Goal: Complete application form: Complete application form

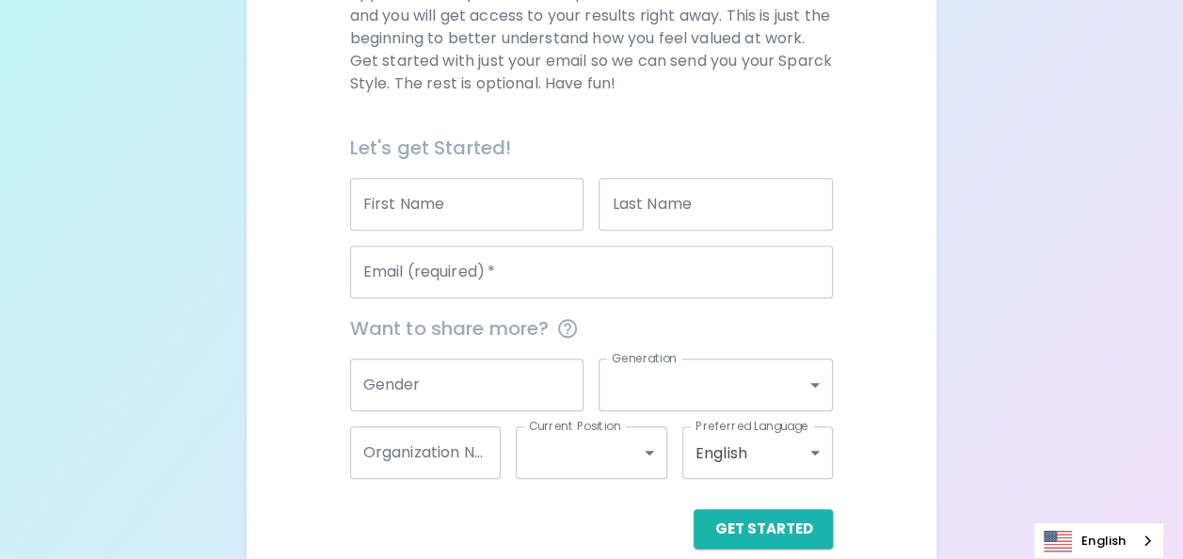
scroll to position [359, 0]
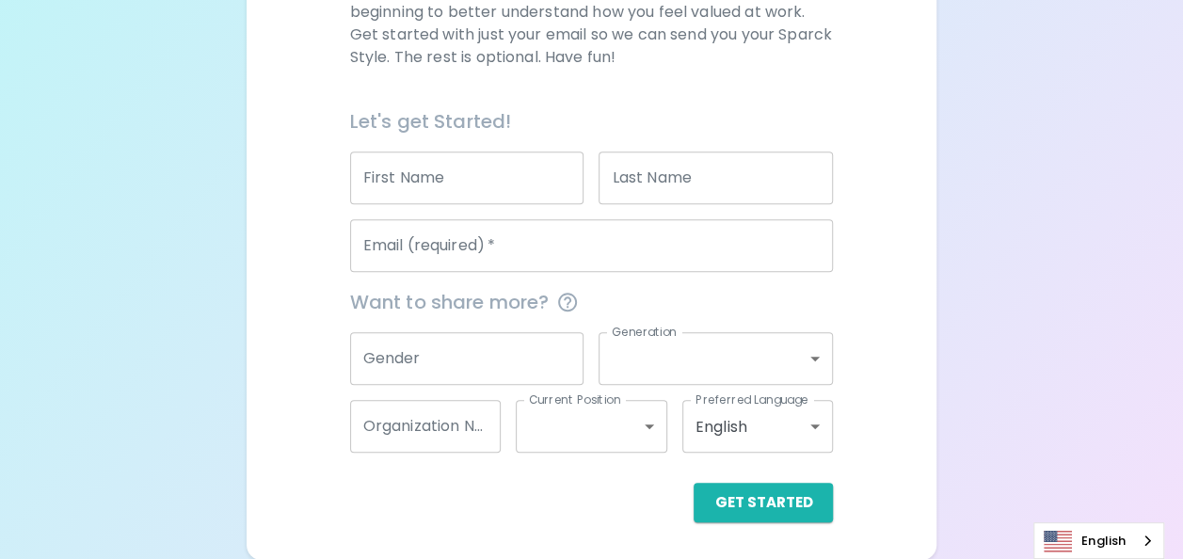
click at [406, 178] on input "First Name" at bounding box center [467, 177] width 234 height 53
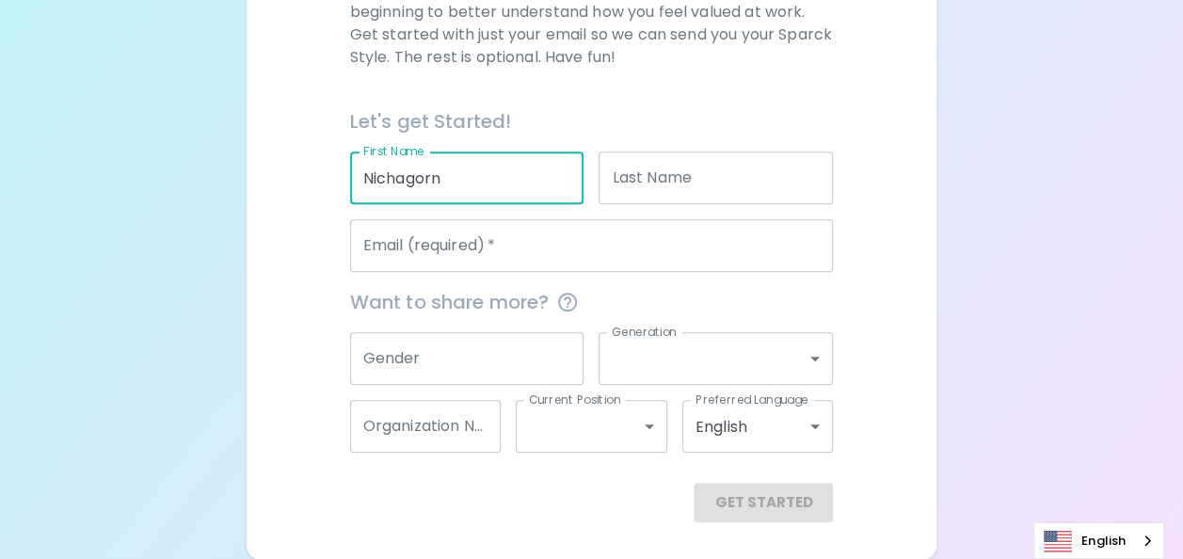
type input "์Nichagorn"
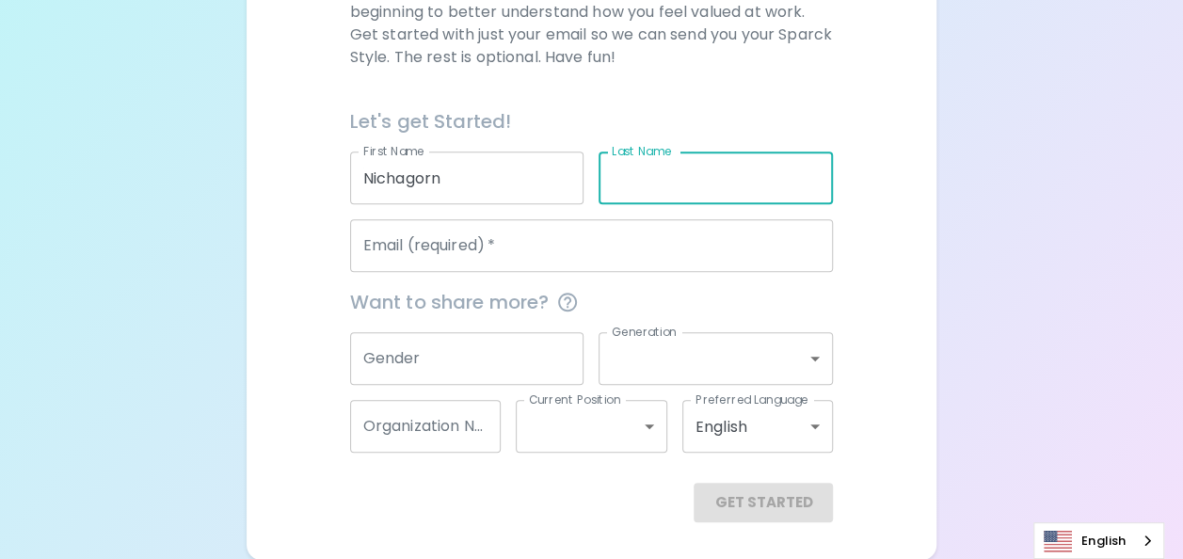
click at [628, 179] on input "Last Name" at bounding box center [715, 177] width 234 height 53
type input "Gosajan"
click at [567, 236] on input "Email (required)   *" at bounding box center [592, 245] width 484 height 53
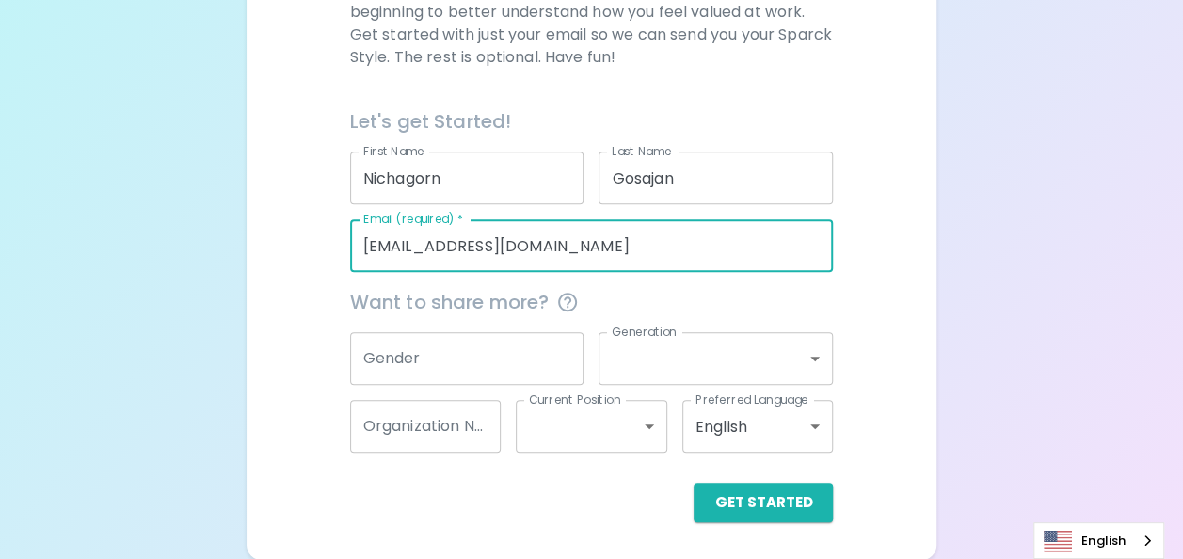
type input "Nichagorn.Gosjan@seagate.com"
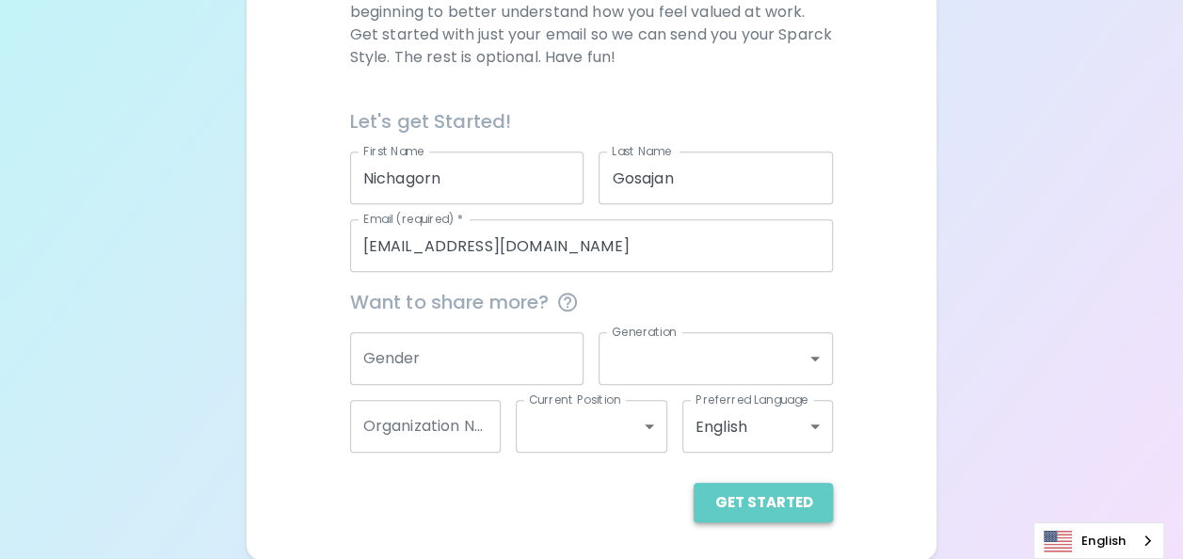
click at [775, 505] on button "Get Started" at bounding box center [762, 503] width 139 height 40
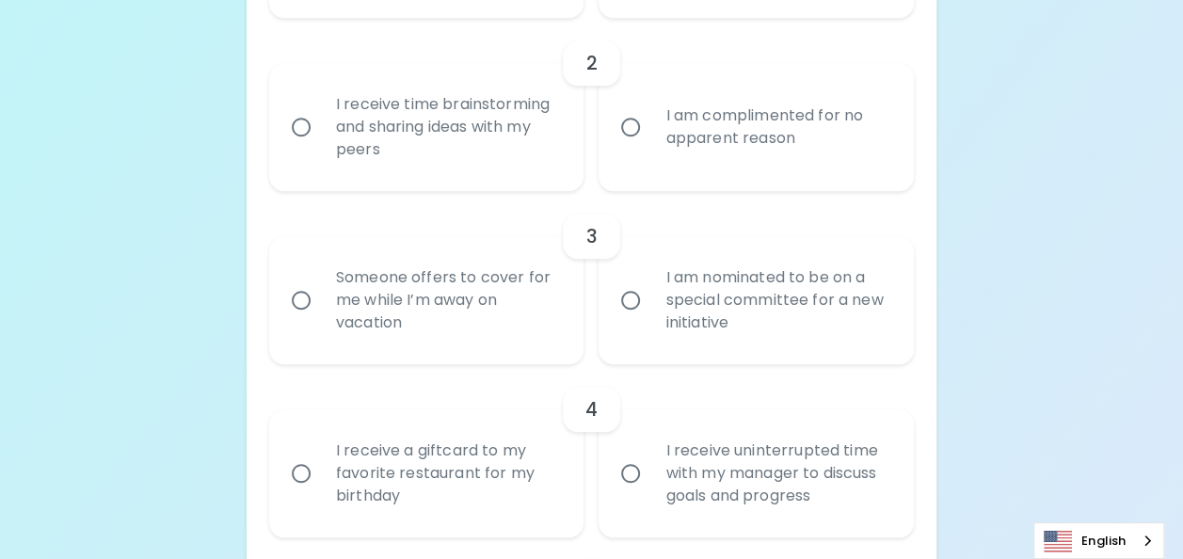
scroll to position [529, 0]
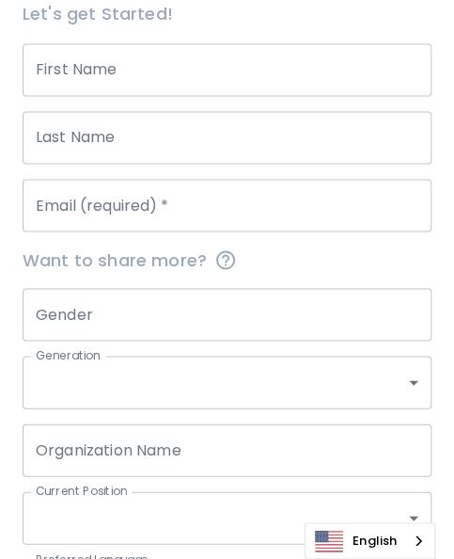
scroll to position [639, 0]
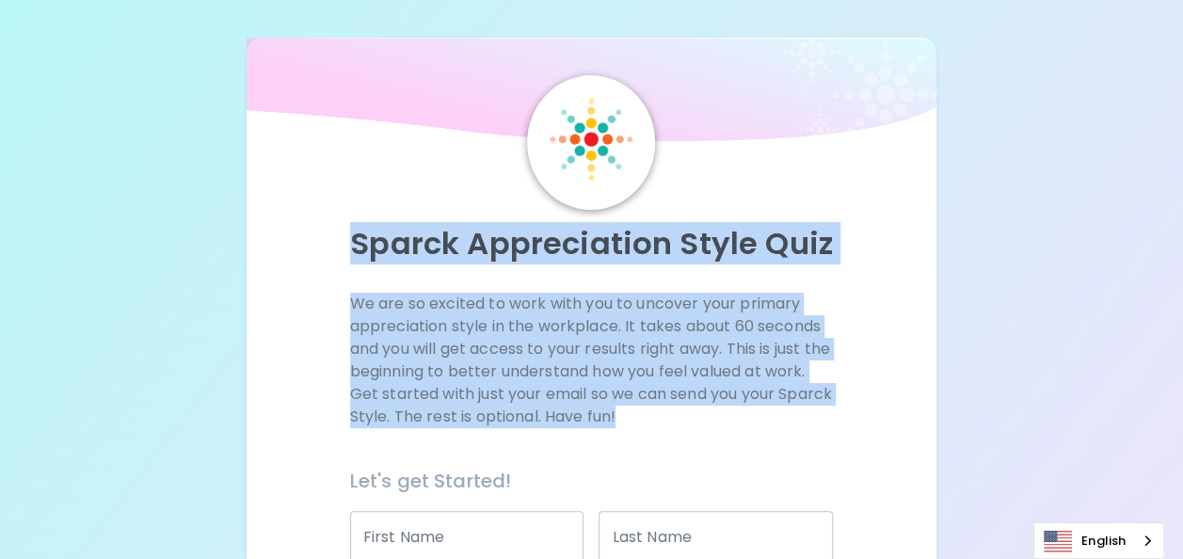
drag, startPoint x: 344, startPoint y: 234, endPoint x: 785, endPoint y: 434, distance: 483.4
click at [785, 434] on div "Sparck Appreciation Style Quiz We are so excited to work with you to uncover yo…" at bounding box center [591, 478] width 644 height 806
copy div "Sparck Appreciation Style Quiz We are so excited to work with you to uncover yo…"
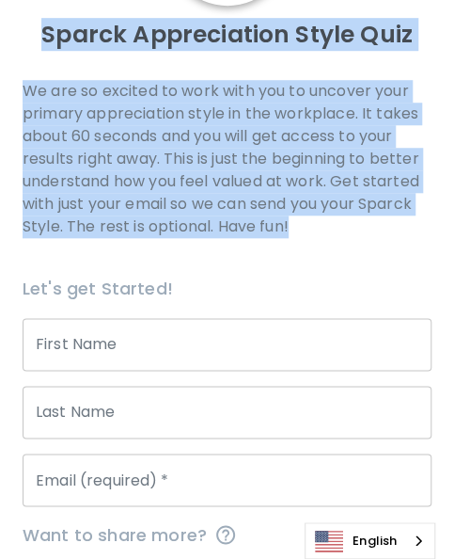
scroll to position [282, 0]
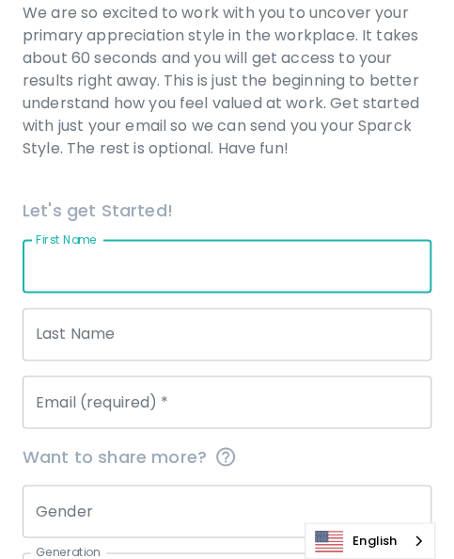
click at [198, 267] on input "First Name" at bounding box center [227, 266] width 409 height 53
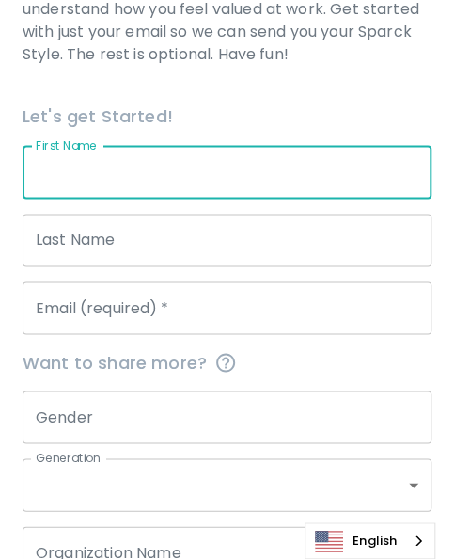
click at [138, 183] on input "First Name" at bounding box center [227, 172] width 409 height 53
type input "์Nichagorn"
type input "Gosajan"
type input "[EMAIL_ADDRESS][DOMAIN_NAME]"
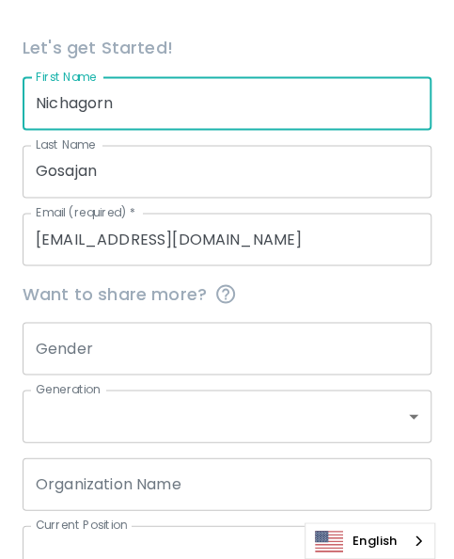
scroll to position [470, 0]
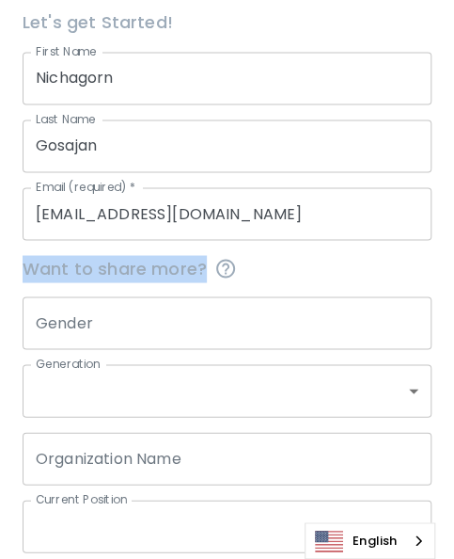
drag, startPoint x: 28, startPoint y: 268, endPoint x: 207, endPoint y: 274, distance: 178.8
click at [207, 274] on span "Want to share more?" at bounding box center [227, 268] width 409 height 27
copy span "Want to share more?"
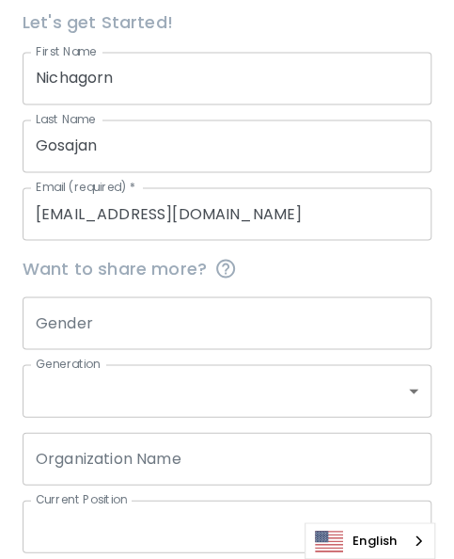
click at [243, 314] on input "Gender" at bounding box center [227, 322] width 409 height 53
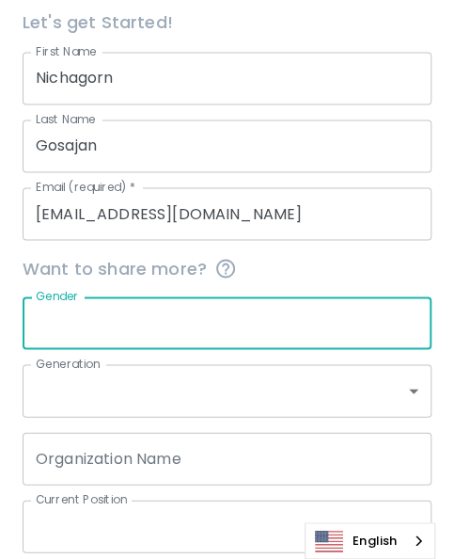
click at [334, 341] on input "Gender" at bounding box center [227, 322] width 409 height 53
click at [246, 322] on input "Gender" at bounding box center [227, 322] width 409 height 53
click at [129, 319] on input "Gender" at bounding box center [227, 322] width 409 height 53
paste input "Female"
type input "Female"
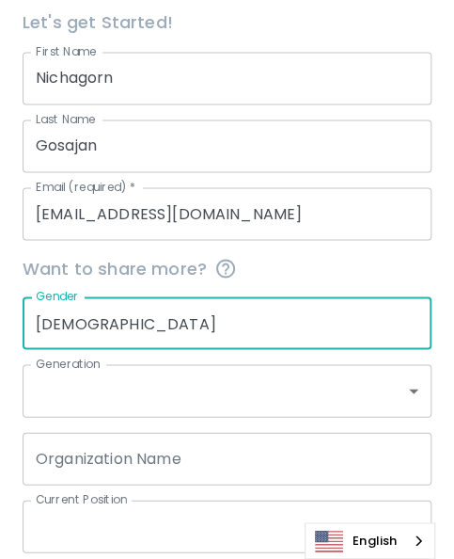
click at [284, 325] on input "Female" at bounding box center [227, 322] width 409 height 53
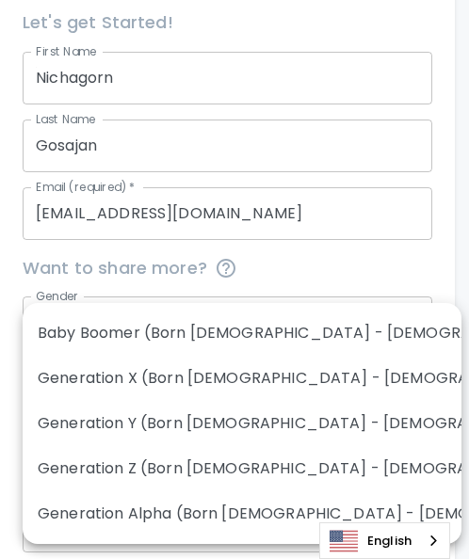
click at [263, 383] on body "Sparck Appreciation Style Quiz We are so excited to work with you to uncover yo…" at bounding box center [234, 129] width 469 height 1199
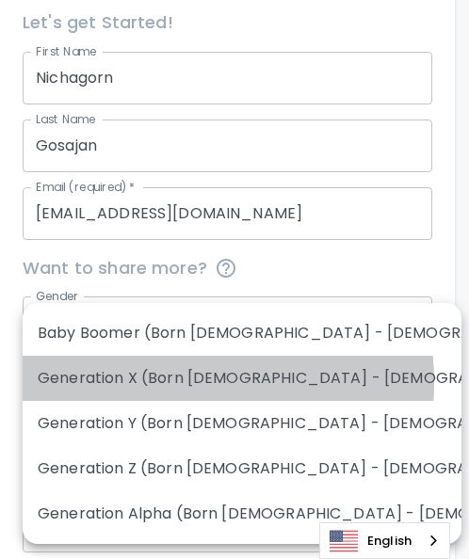
click at [142, 383] on li "Generation X (Born 1965 - 1980)" at bounding box center [242, 378] width 438 height 45
type input "generation_x"
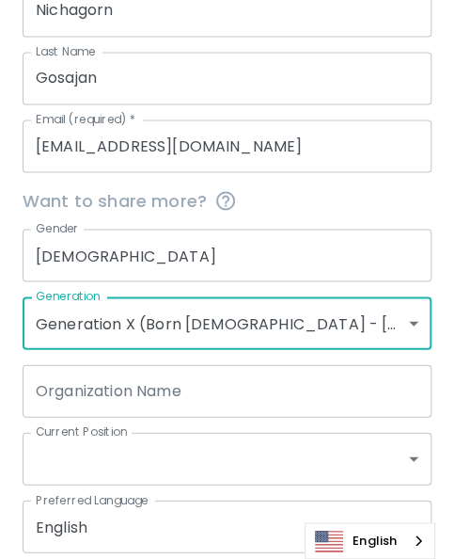
scroll to position [564, 0]
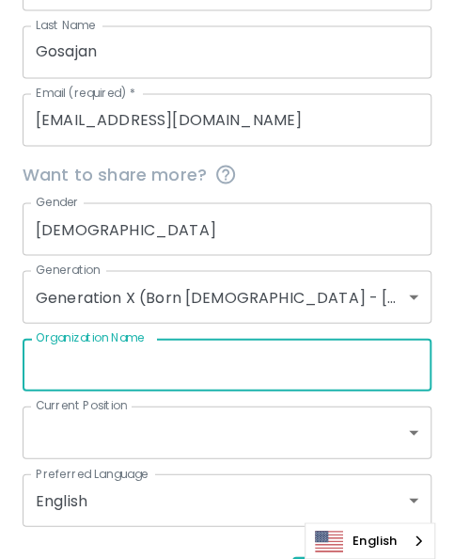
click at [38, 365] on input "Organization Name" at bounding box center [227, 364] width 409 height 53
drag, startPoint x: 34, startPoint y: 339, endPoint x: 103, endPoint y: 337, distance: 69.6
click at [103, 338] on div "Organization Name Organization Name" at bounding box center [227, 364] width 409 height 53
drag, startPoint x: 156, startPoint y: 340, endPoint x: 88, endPoint y: 342, distance: 67.8
click at [88, 342] on div "Organization Name Organization Name" at bounding box center [227, 364] width 409 height 53
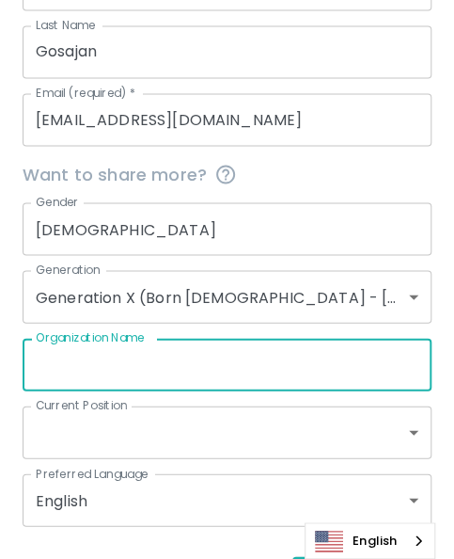
click at [262, 363] on input "Organization Name" at bounding box center [227, 364] width 409 height 53
type input "S"
type input "Drive CR"
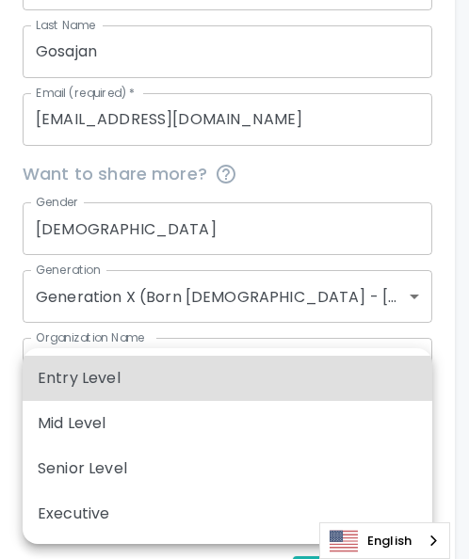
click at [240, 422] on body "Sparck Appreciation Style Quiz We are so excited to work with you to uncover yo…" at bounding box center [234, 35] width 469 height 1199
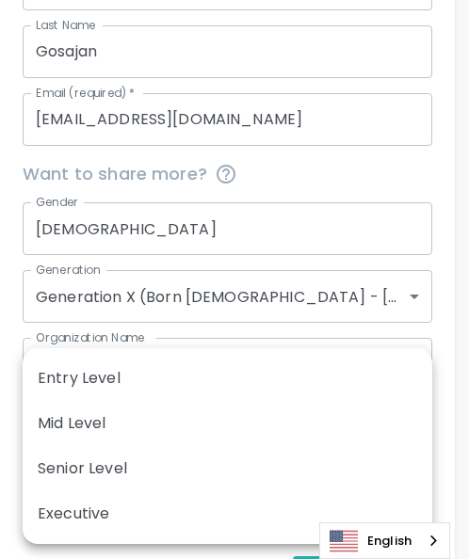
click at [246, 324] on div at bounding box center [234, 279] width 469 height 559
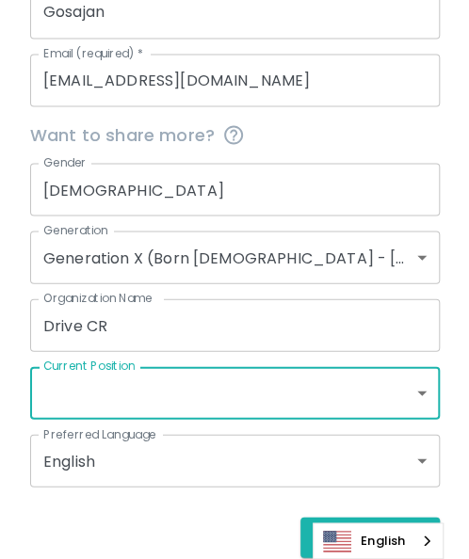
scroll to position [639, 0]
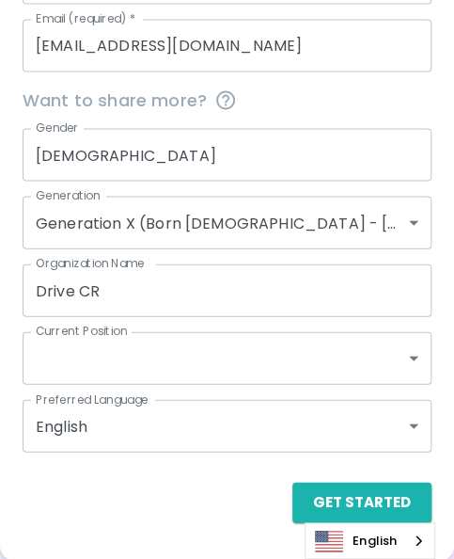
drag, startPoint x: 38, startPoint y: 332, endPoint x: 113, endPoint y: 335, distance: 75.3
click at [113, 335] on label "Current Position" at bounding box center [81, 331] width 91 height 16
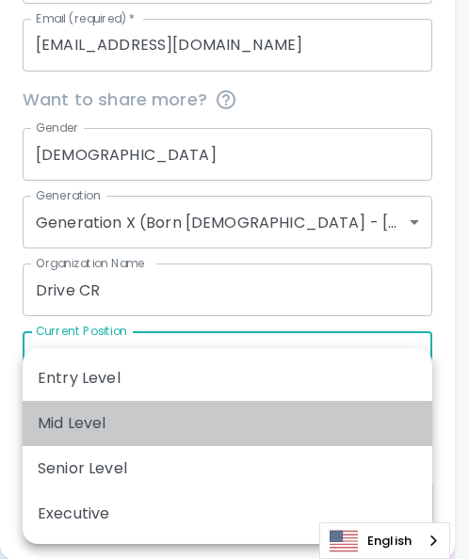
click at [95, 416] on li "Mid Level" at bounding box center [227, 423] width 409 height 45
type input "mid_level"
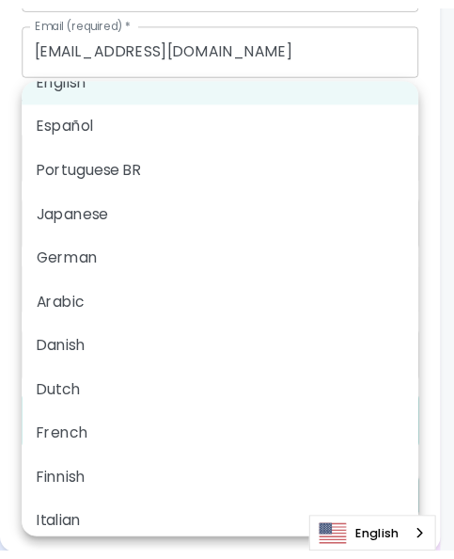
scroll to position [0, 0]
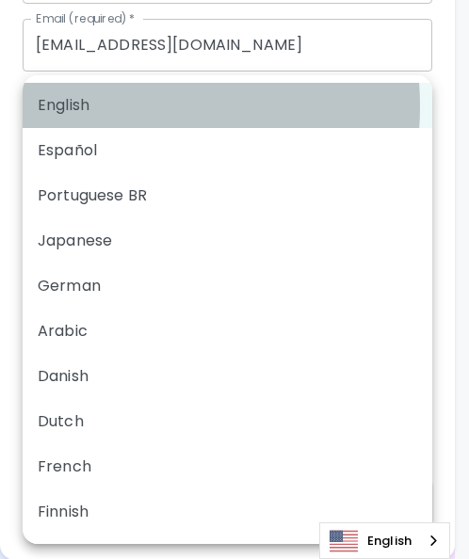
click at [103, 106] on li "English" at bounding box center [227, 105] width 409 height 45
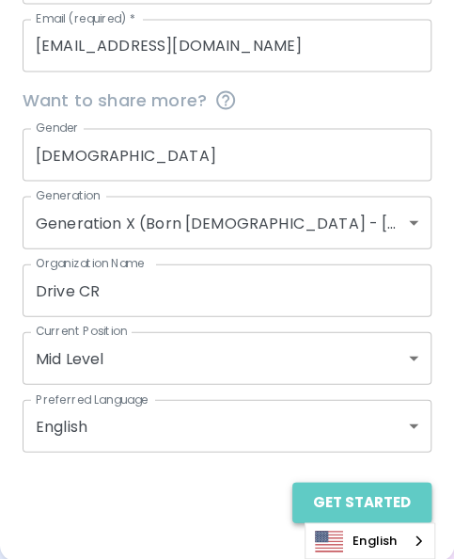
click at [389, 498] on button "Get Started" at bounding box center [362, 502] width 139 height 40
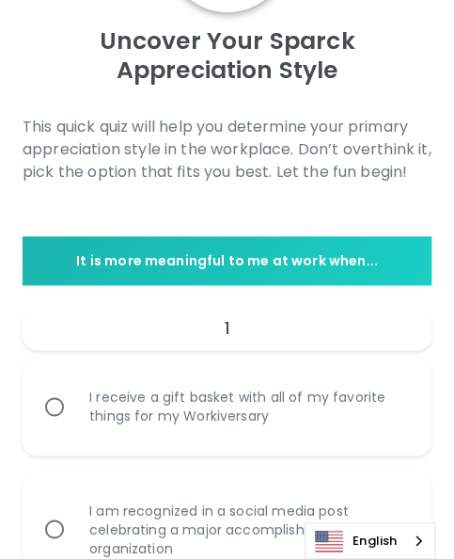
scroll to position [9, 0]
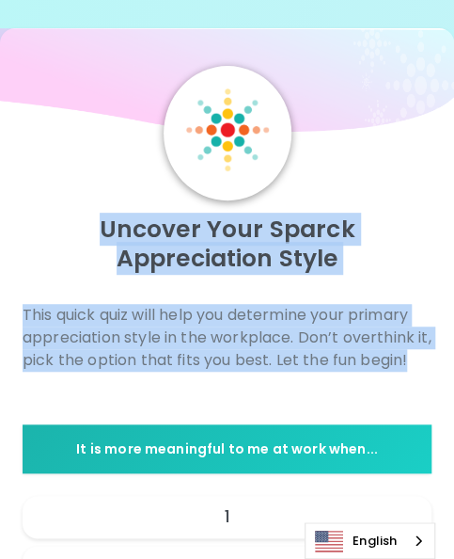
drag, startPoint x: 105, startPoint y: 228, endPoint x: 432, endPoint y: 378, distance: 359.5
copy div "Uncover Your Sparck Appreciation Style This quick quiz will help you determine …"
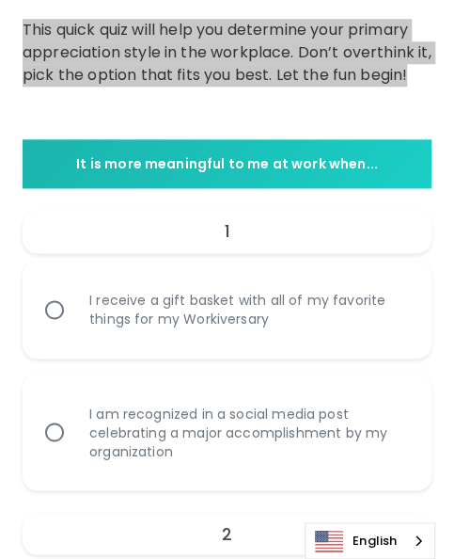
scroll to position [292, 0]
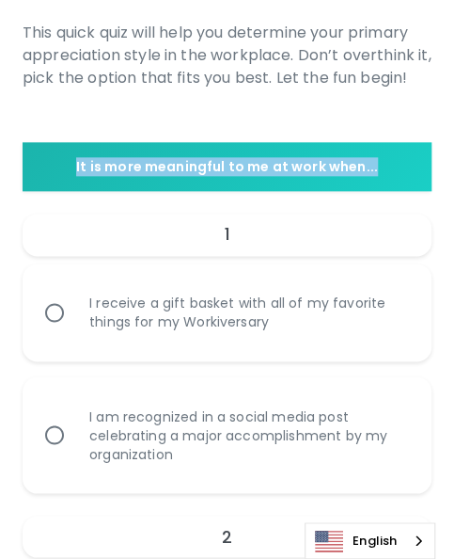
drag, startPoint x: 75, startPoint y: 165, endPoint x: 380, endPoint y: 171, distance: 304.9
click at [380, 171] on p "It is more meaningful to me at work when..." at bounding box center [227, 166] width 394 height 19
copy p "It is more meaningful to me at work when..."
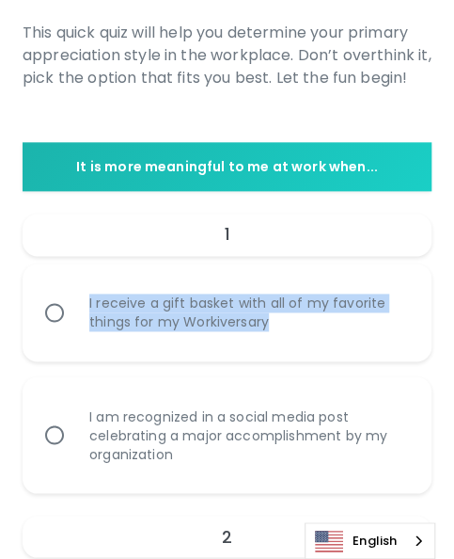
drag, startPoint x: 76, startPoint y: 290, endPoint x: 292, endPoint y: 324, distance: 218.1
click at [292, 324] on div "I receive a gift basket with all of my favorite things for my Workiversary" at bounding box center [247, 312] width 347 height 83
copy div "I receive a gift basket with all of my favorite things for my Workiversary"
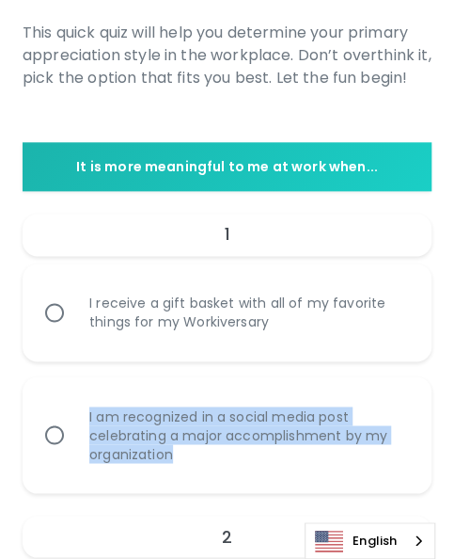
drag, startPoint x: 79, startPoint y: 406, endPoint x: 222, endPoint y: 464, distance: 154.1
click at [222, 464] on div "I am recognized in a social media post celebrating a major accomplishment by my…" at bounding box center [247, 435] width 347 height 102
copy div "I am recognized in a social media post celebrating a major accomplishment by my…"
click at [56, 431] on input "I am recognized in a social media post celebrating a major accomplishment by my…" at bounding box center [55, 435] width 40 height 40
radio input "true"
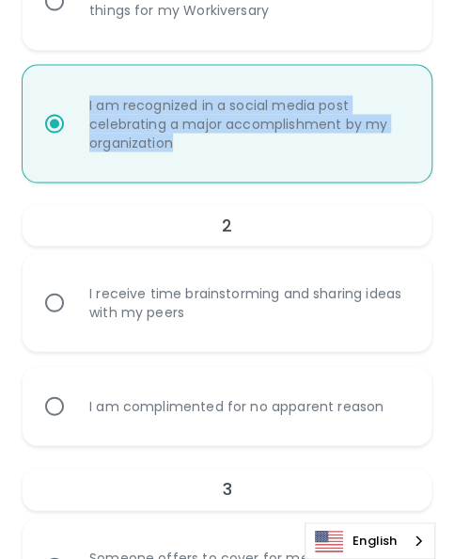
scroll to position [630, 0]
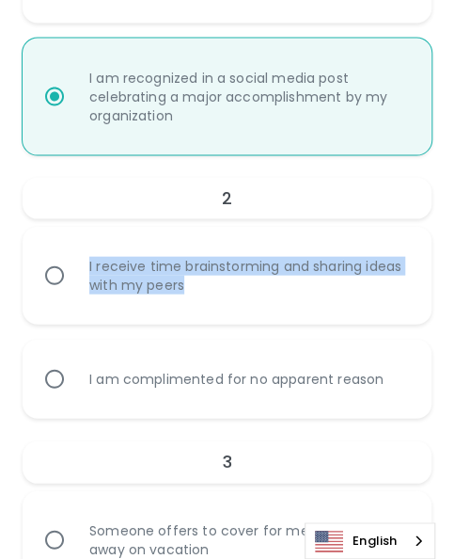
drag, startPoint x: 81, startPoint y: 262, endPoint x: 199, endPoint y: 292, distance: 121.4
click at [199, 292] on div "I receive time brainstorming and sharing ideas with my peers" at bounding box center [247, 274] width 347 height 83
copy div "I receive time brainstorming and sharing ideas with my peers"
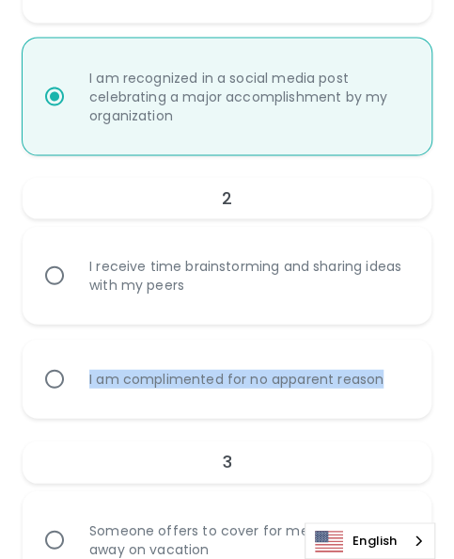
drag, startPoint x: 78, startPoint y: 374, endPoint x: 392, endPoint y: 365, distance: 314.4
click at [392, 365] on div "I am complimented for no apparent reason" at bounding box center [236, 378] width 325 height 64
copy div "I am complimented for no apparent reason"
click at [57, 278] on input "I receive time brainstorming and sharing ideas with my peers" at bounding box center [55, 275] width 40 height 40
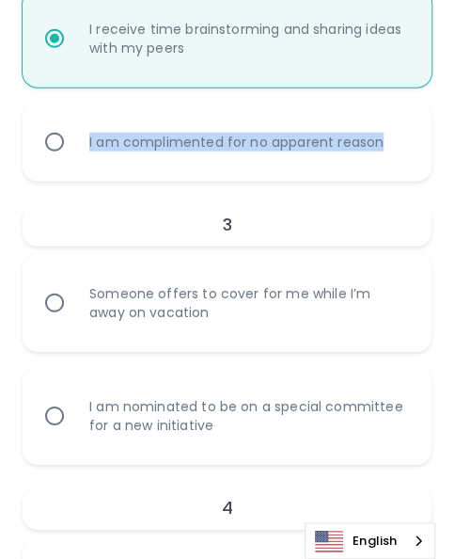
scroll to position [875, 0]
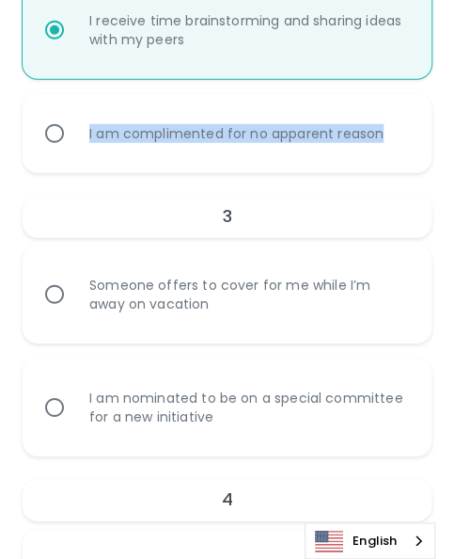
radio input "true"
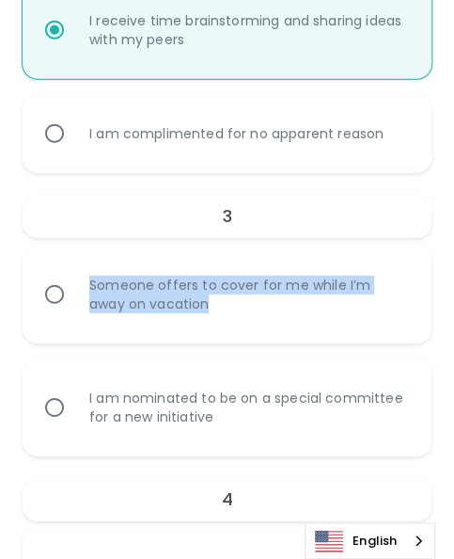
drag, startPoint x: 88, startPoint y: 279, endPoint x: 207, endPoint y: 312, distance: 123.0
click at [207, 312] on div "Someone offers to cover for me while I’m away on vacation" at bounding box center [247, 294] width 347 height 83
copy div "Someone offers to cover for me while I’m away on vacation"
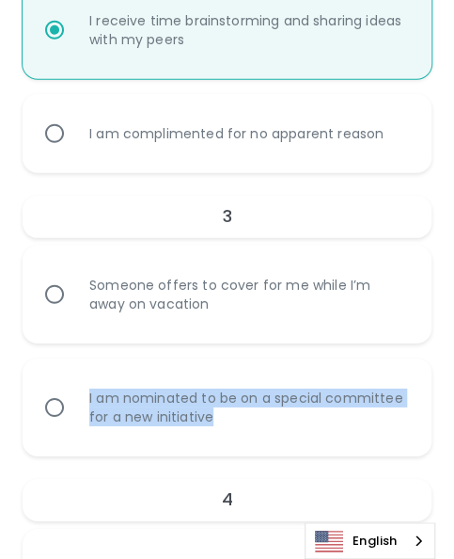
drag, startPoint x: 81, startPoint y: 389, endPoint x: 265, endPoint y: 425, distance: 188.0
click at [265, 425] on div "I am nominated to be on a special committee for a new initiative" at bounding box center [247, 407] width 347 height 83
copy div "I am nominated to be on a special committee for a new initiative"
click at [51, 403] on input "I am nominated to be on a special committee for a new initiative" at bounding box center [55, 408] width 40 height 40
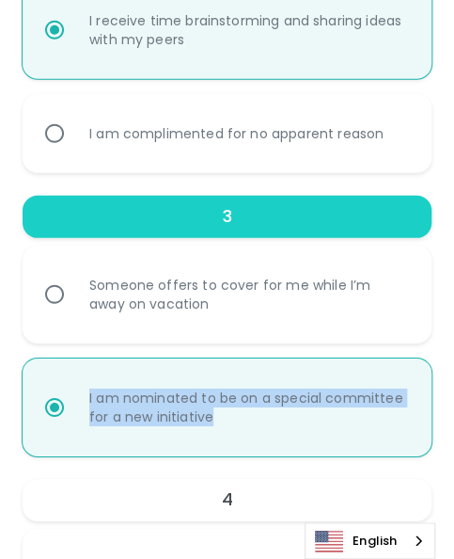
radio input "false"
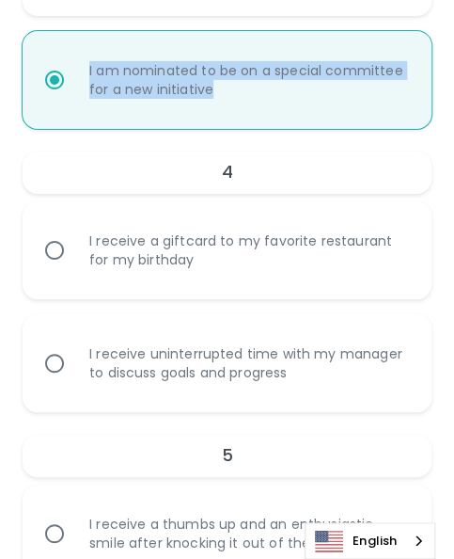
scroll to position [1214, 0]
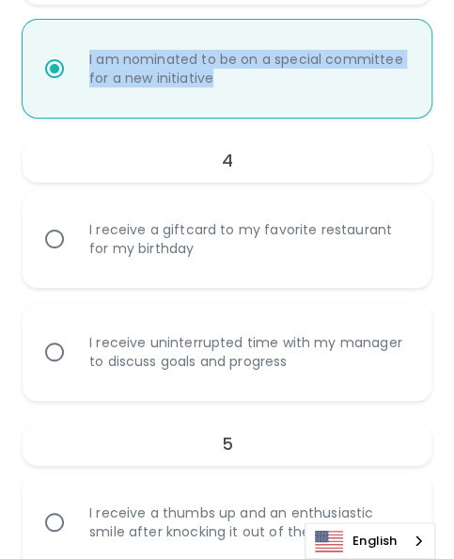
radio input "true"
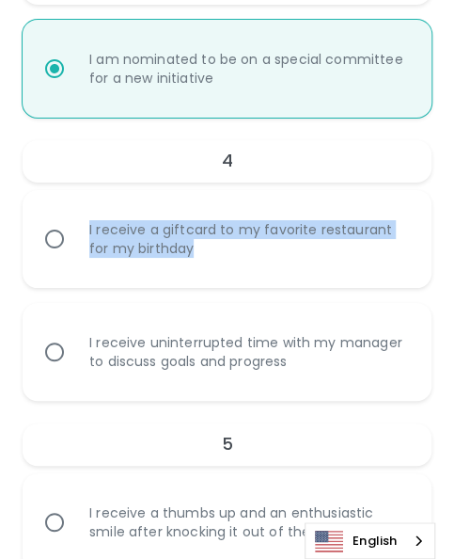
drag, startPoint x: 83, startPoint y: 226, endPoint x: 230, endPoint y: 254, distance: 149.5
click at [230, 254] on div "I receive a giftcard to my favorite restaurant for my birthday" at bounding box center [247, 239] width 347 height 83
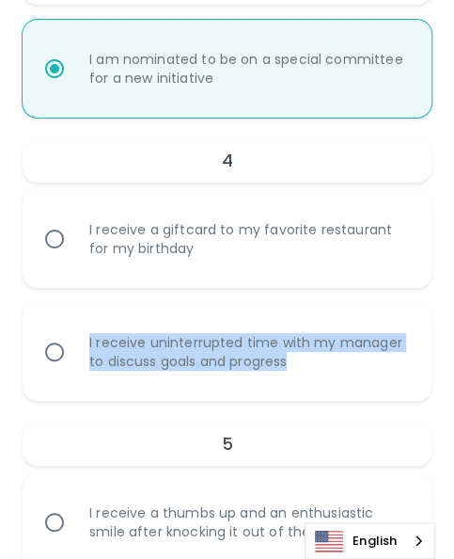
drag, startPoint x: 81, startPoint y: 334, endPoint x: 351, endPoint y: 365, distance: 271.8
click at [351, 365] on div "I receive uninterrupted time with my manager to discuss goals and progress" at bounding box center [247, 351] width 347 height 83
click at [59, 355] on input "I receive uninterrupted time with my manager to discuss goals and progress" at bounding box center [55, 352] width 40 height 40
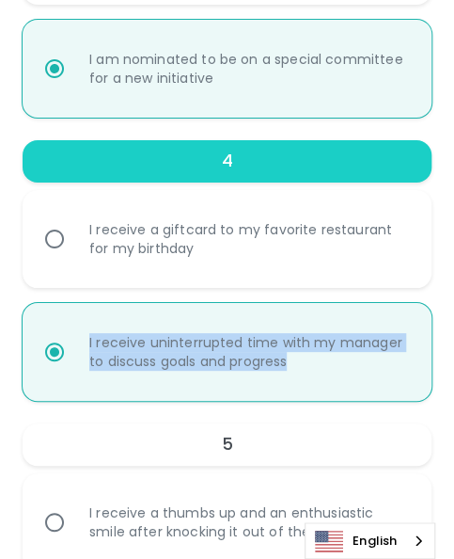
radio input "false"
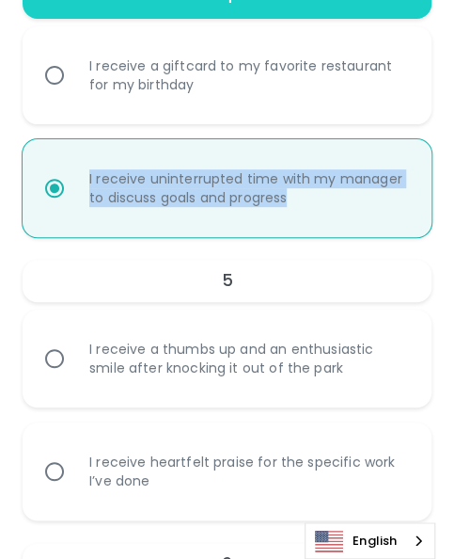
scroll to position [1458, 0]
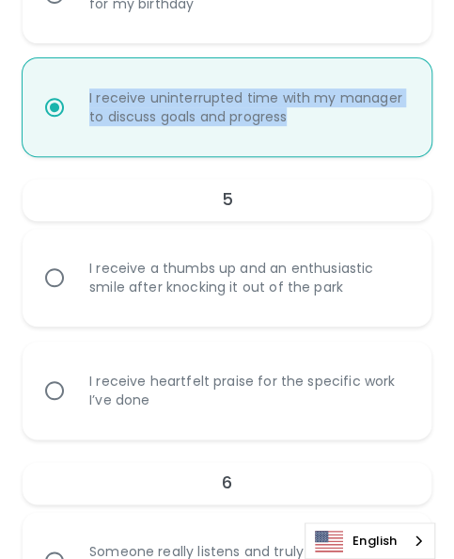
radio input "true"
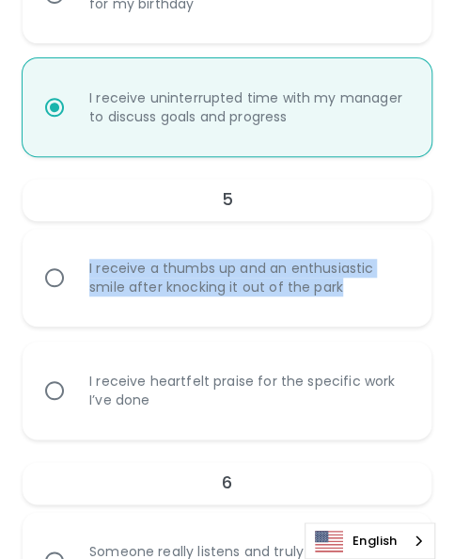
drag, startPoint x: 85, startPoint y: 264, endPoint x: 361, endPoint y: 305, distance: 279.5
click at [361, 305] on div "I receive a thumbs up and an enthusiastic smile after knocking it out of the pa…" at bounding box center [247, 277] width 347 height 83
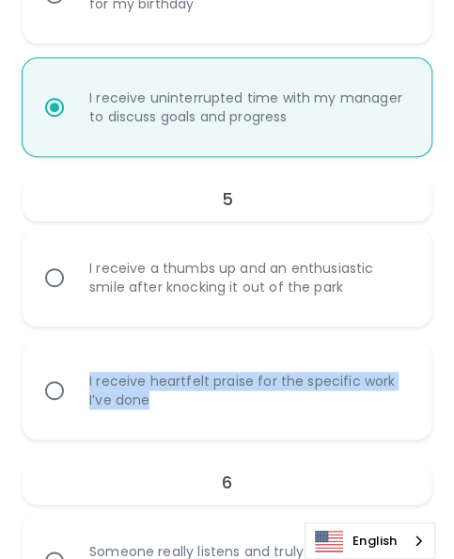
drag, startPoint x: 81, startPoint y: 374, endPoint x: 220, endPoint y: 418, distance: 145.8
click at [220, 418] on div "I receive heartfelt praise for the specific work I’ve done" at bounding box center [247, 390] width 347 height 83
click at [58, 388] on input "I receive heartfelt praise for the specific work I’ve done" at bounding box center [55, 391] width 40 height 40
radio input "false"
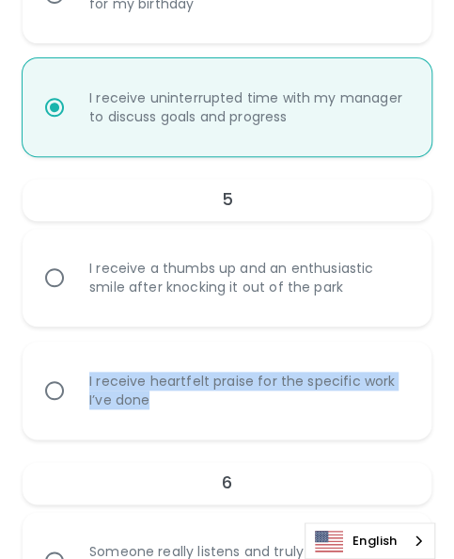
radio input "false"
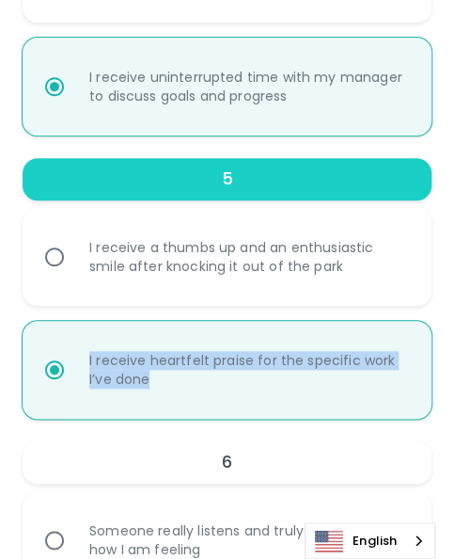
scroll to position [1609, 0]
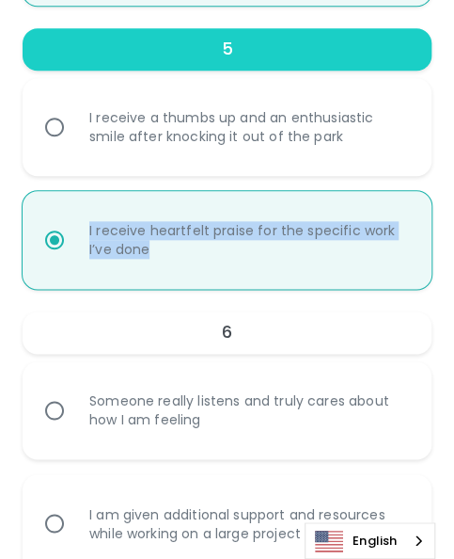
radio input "true"
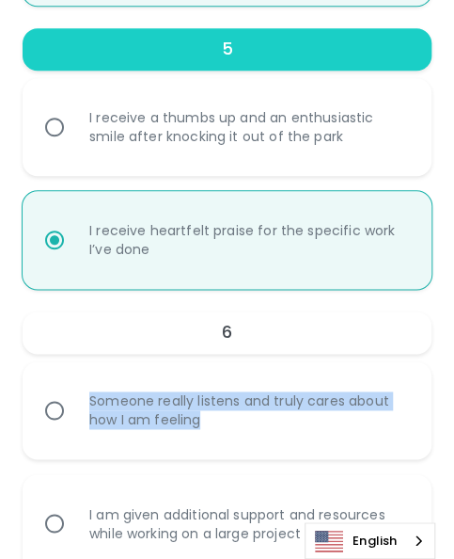
drag, startPoint x: 84, startPoint y: 394, endPoint x: 284, endPoint y: 432, distance: 203.9
click at [284, 432] on div "Someone really listens and truly cares about how I am feeling" at bounding box center [247, 410] width 347 height 83
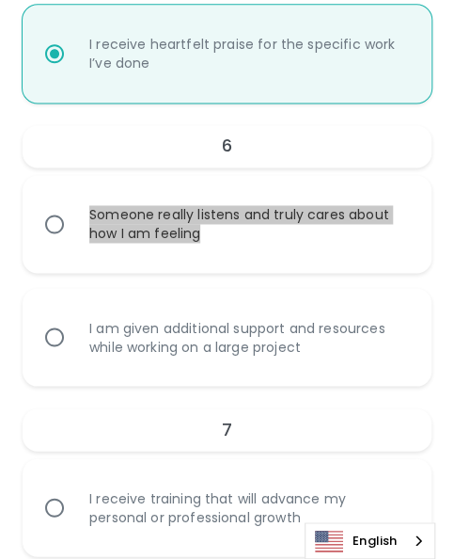
scroll to position [1797, 0]
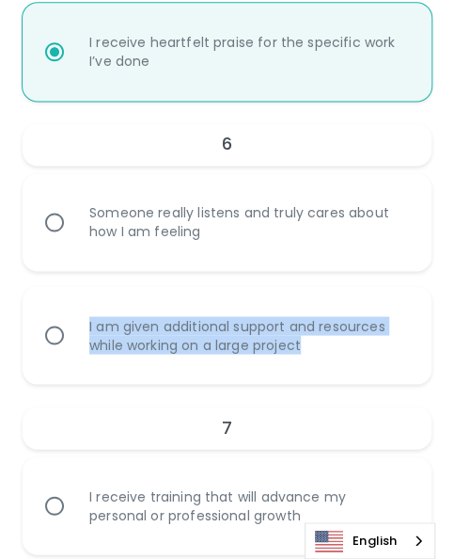
drag, startPoint x: 87, startPoint y: 320, endPoint x: 368, endPoint y: 371, distance: 284.9
click at [368, 371] on div "I am given additional support and resources while working on a large project" at bounding box center [247, 335] width 347 height 83
drag, startPoint x: 59, startPoint y: 222, endPoint x: 116, endPoint y: 231, distance: 57.2
click at [59, 222] on input "Someone really listens and truly cares about how I am feeling" at bounding box center [55, 222] width 40 height 40
radio input "false"
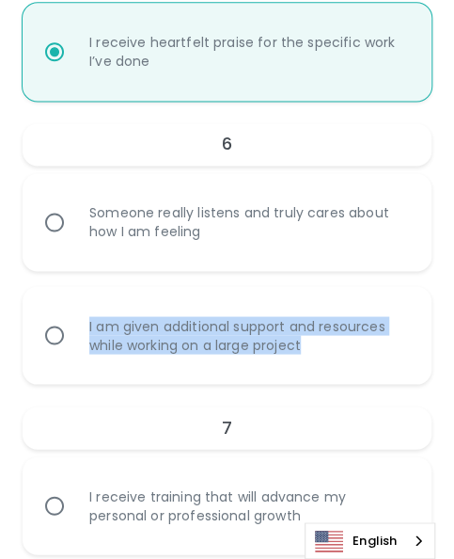
radio input "false"
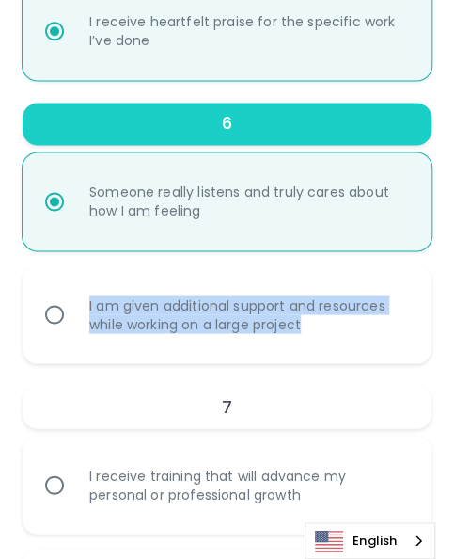
scroll to position [1947, 0]
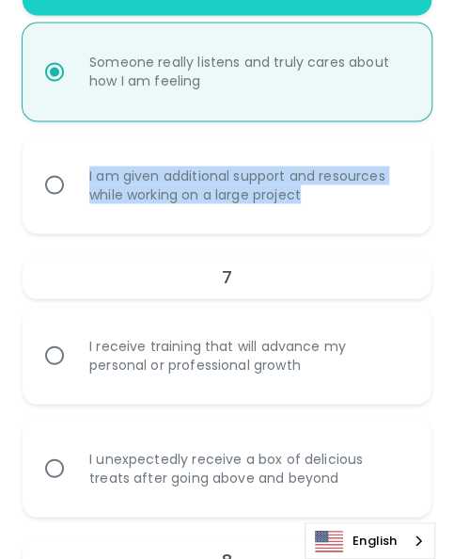
radio input "true"
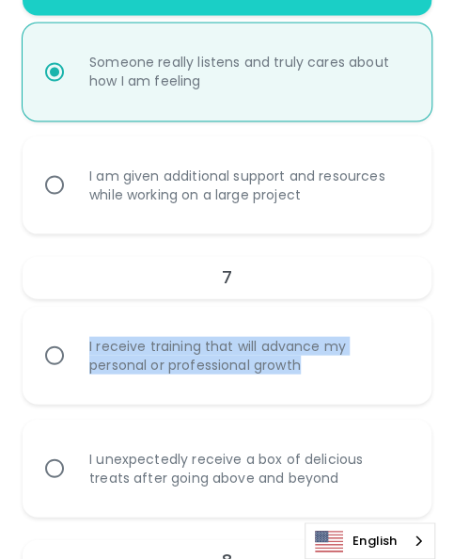
drag, startPoint x: 85, startPoint y: 337, endPoint x: 324, endPoint y: 380, distance: 242.8
click at [324, 380] on div "I receive training that will advance my personal or professional growth" at bounding box center [247, 354] width 347 height 83
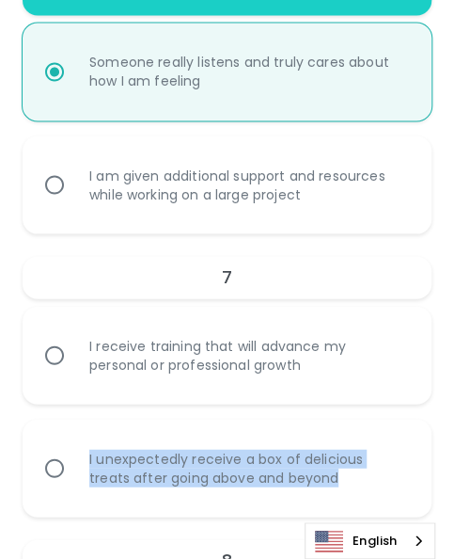
drag, startPoint x: 85, startPoint y: 452, endPoint x: 334, endPoint y: 485, distance: 251.6
click at [334, 485] on div "I unexpectedly receive a box of delicious treats after going above and beyond" at bounding box center [247, 467] width 347 height 83
click at [56, 350] on input "I receive training that will advance my personal or professional growth" at bounding box center [55, 355] width 40 height 40
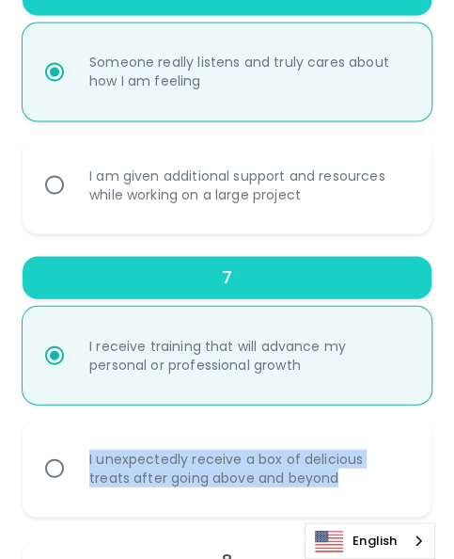
radio input "false"
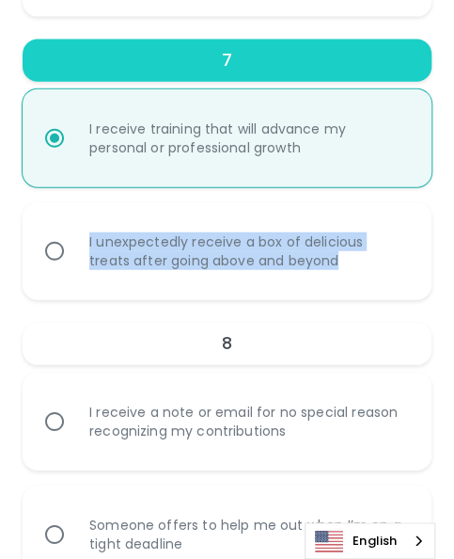
scroll to position [2192, 0]
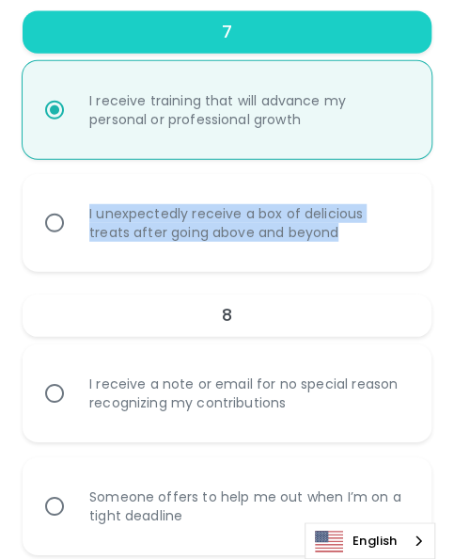
radio input "true"
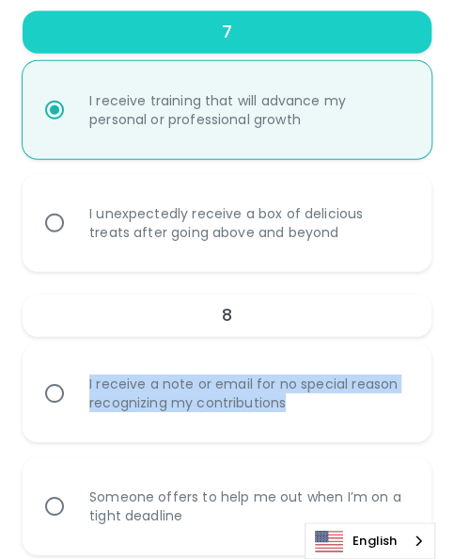
drag, startPoint x: 85, startPoint y: 373, endPoint x: 335, endPoint y: 420, distance: 254.6
click at [335, 420] on div "I receive a note or email for no special reason recognizing my contributions" at bounding box center [247, 393] width 347 height 83
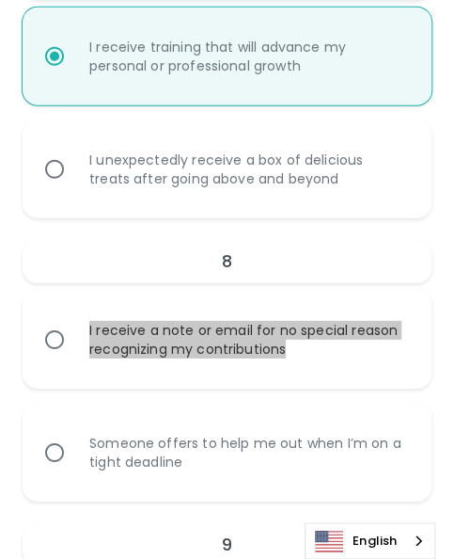
scroll to position [2286, 0]
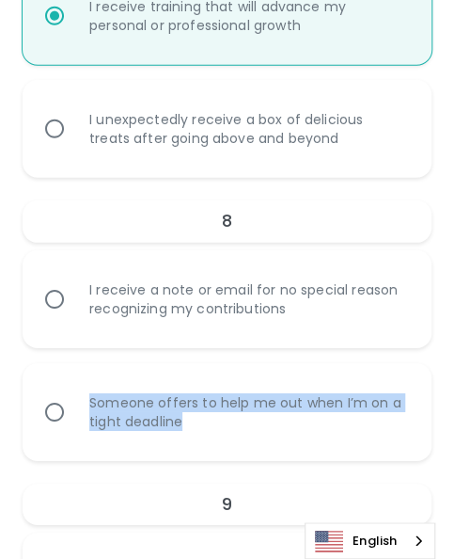
drag, startPoint x: 79, startPoint y: 384, endPoint x: 237, endPoint y: 430, distance: 164.6
click at [237, 430] on div "Someone offers to help me out when I’m on a tight deadline" at bounding box center [247, 412] width 347 height 83
click at [50, 410] on input "Someone offers to help me out when I’m on a tight deadline" at bounding box center [55, 412] width 40 height 40
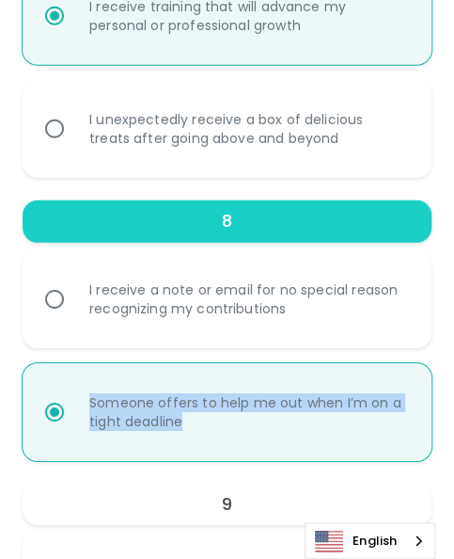
radio input "false"
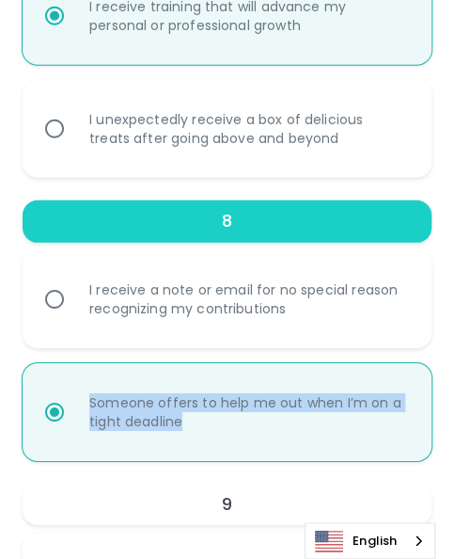
radio input "false"
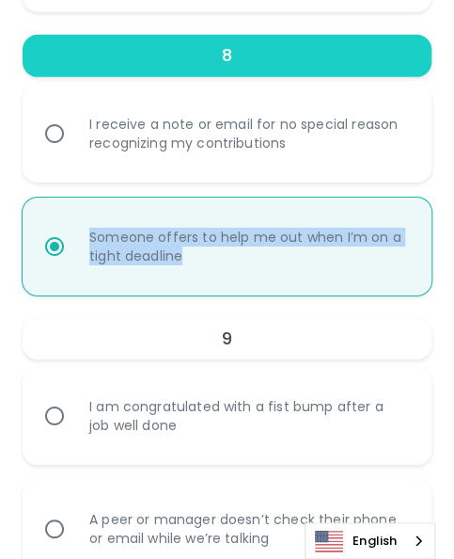
scroll to position [2531, 0]
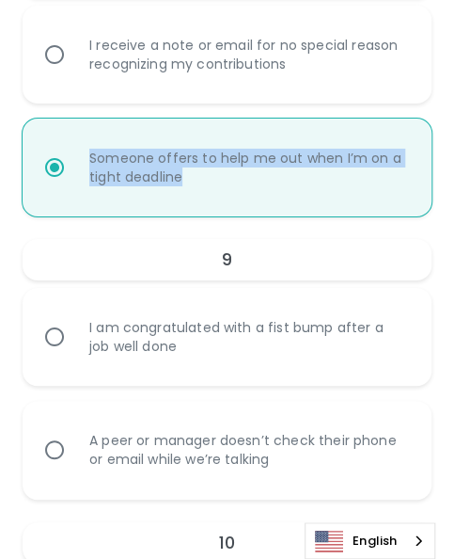
radio input "true"
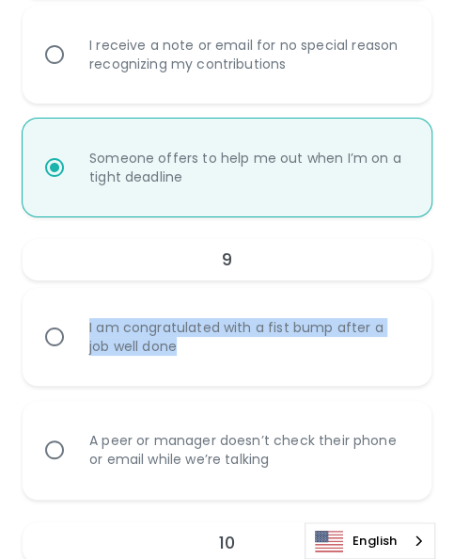
drag, startPoint x: 86, startPoint y: 320, endPoint x: 227, endPoint y: 354, distance: 145.1
click at [227, 354] on div "I am congratulated with a fist bump after a job well done" at bounding box center [247, 336] width 347 height 83
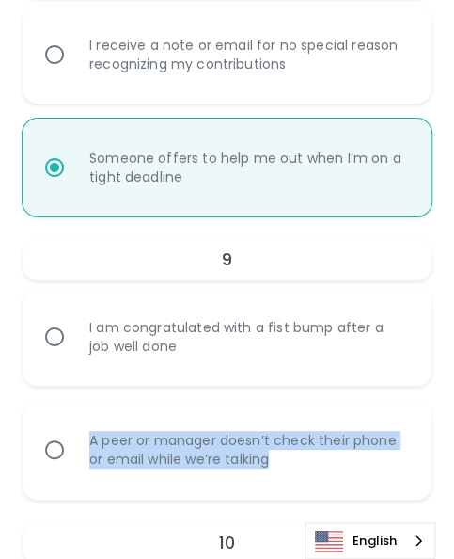
drag, startPoint x: 79, startPoint y: 432, endPoint x: 333, endPoint y: 472, distance: 257.2
click at [333, 472] on div "A peer or manager doesn’t check their phone or email while we’re talking" at bounding box center [247, 449] width 347 height 83
click at [50, 452] on input "A peer or manager doesn’t check their phone or email while we’re talking" at bounding box center [55, 450] width 40 height 40
radio input "false"
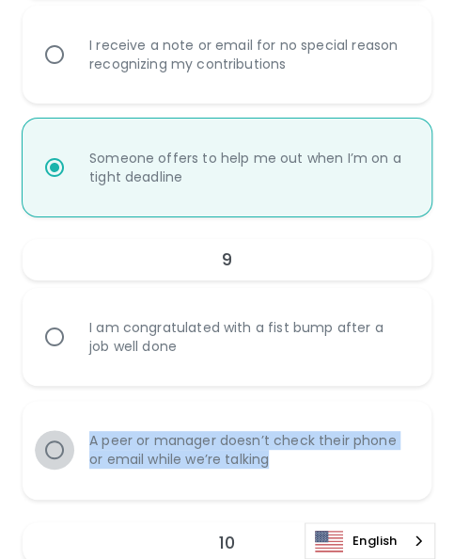
radio input "false"
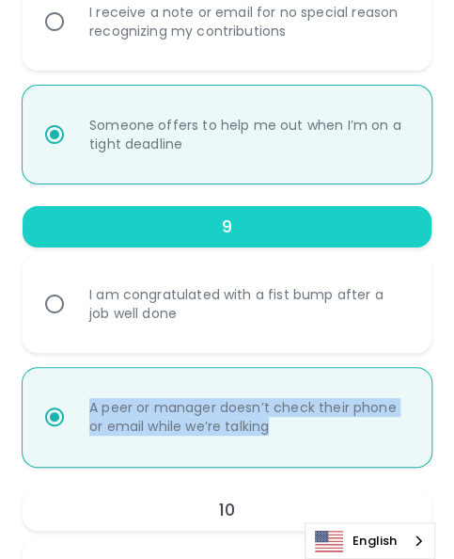
scroll to position [2681, 0]
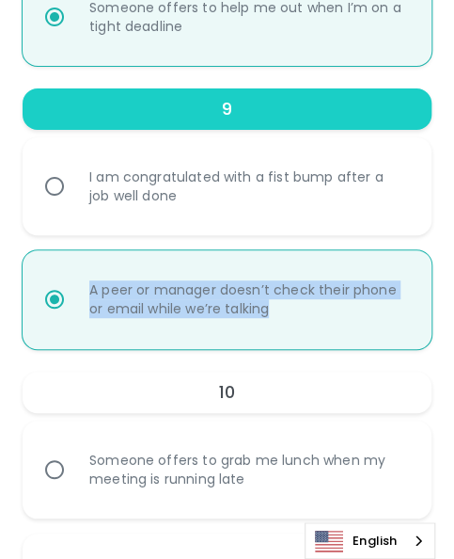
radio input "true"
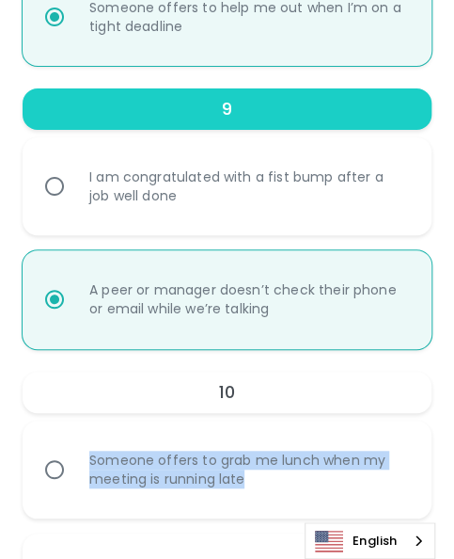
drag, startPoint x: 86, startPoint y: 450, endPoint x: 294, endPoint y: 489, distance: 212.6
click at [294, 489] on div "Someone offers to grab me lunch when my meeting is running late" at bounding box center [247, 469] width 347 height 83
click at [41, 184] on input "I am congratulated with a fist bump after a job well done" at bounding box center [55, 187] width 40 height 40
radio input "false"
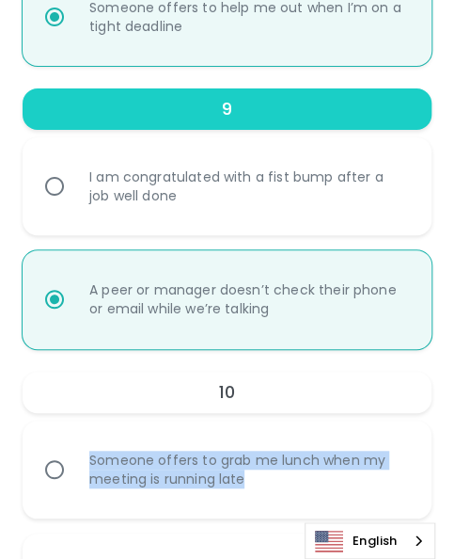
radio input "false"
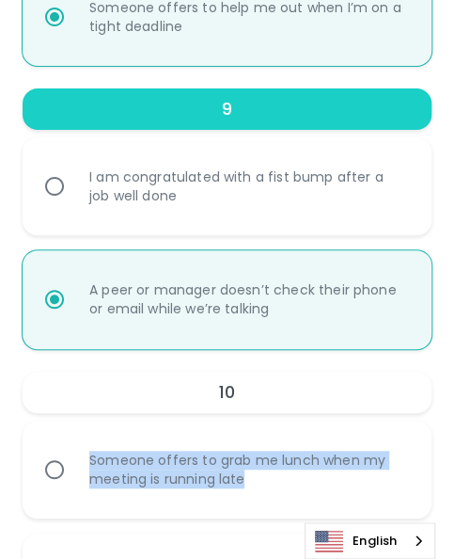
radio input "true"
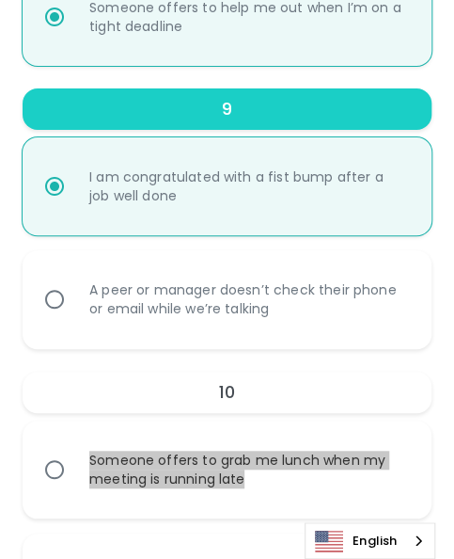
radio input "true"
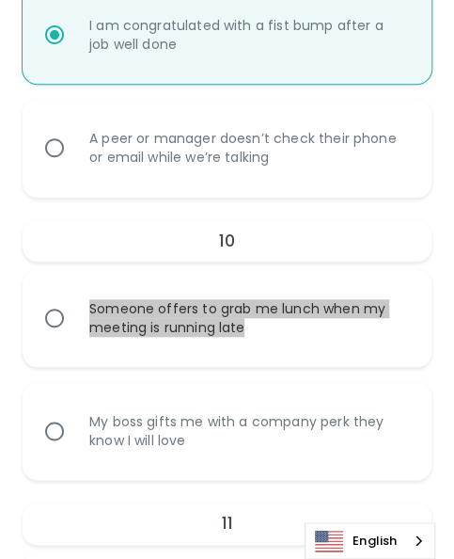
scroll to position [2869, 0]
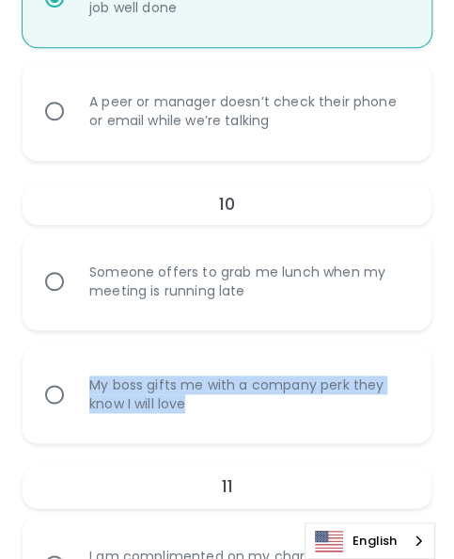
drag, startPoint x: 91, startPoint y: 381, endPoint x: 216, endPoint y: 414, distance: 129.4
click at [216, 414] on div "My boss gifts me with a company perk they know I will love" at bounding box center [247, 394] width 347 height 83
click at [94, 380] on div "My boss gifts me with a company perk they know I will love" at bounding box center [247, 394] width 347 height 83
click at [74, 380] on input "My boss gifts me with a company perk they know I will love" at bounding box center [55, 394] width 40 height 40
radio input "false"
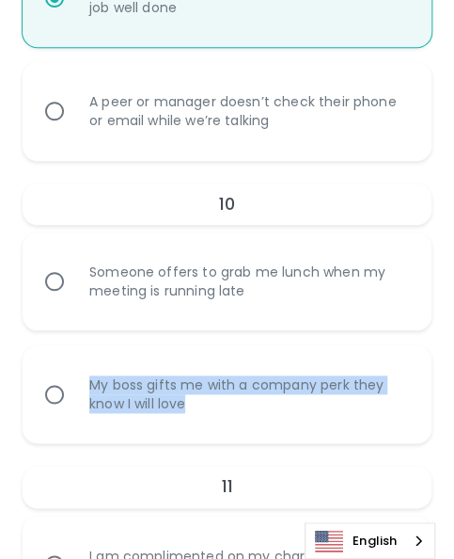
radio input "false"
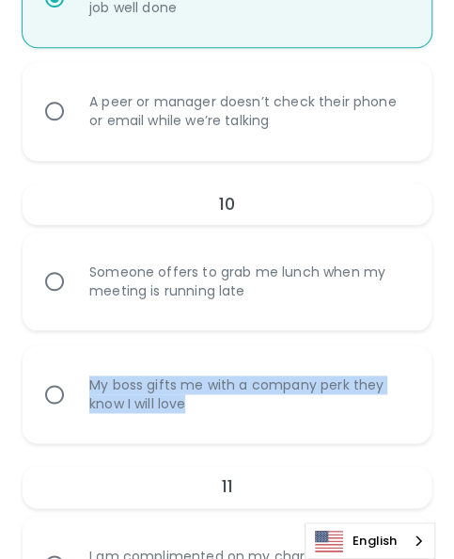
radio input "false"
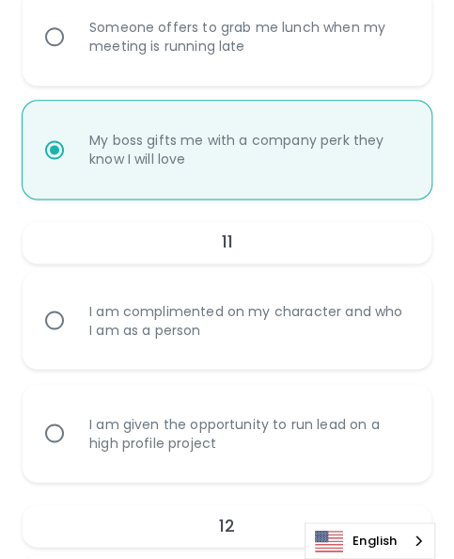
scroll to position [2926, 0]
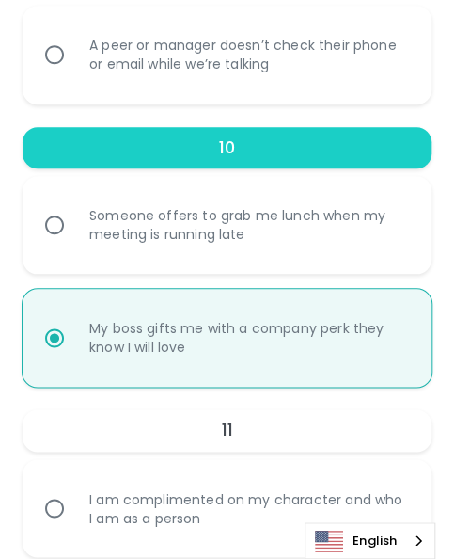
radio input "true"
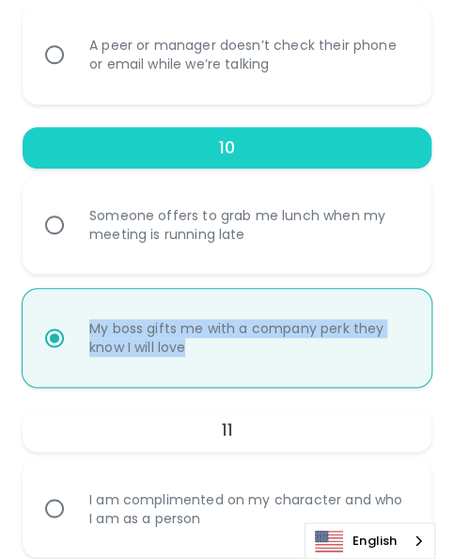
drag, startPoint x: 88, startPoint y: 320, endPoint x: 257, endPoint y: 354, distance: 171.8
click at [257, 354] on div "My boss gifts me with a company perk they know I will love" at bounding box center [247, 337] width 347 height 83
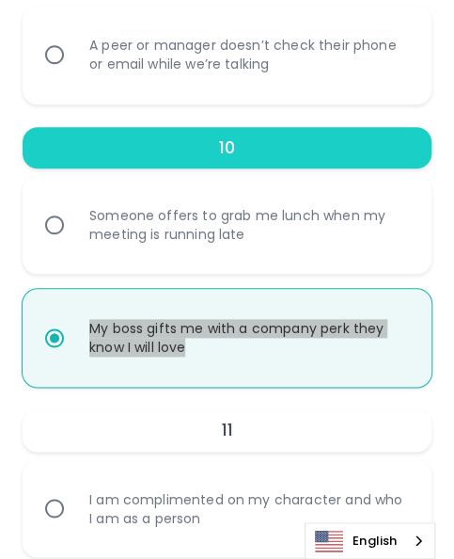
radio input "false"
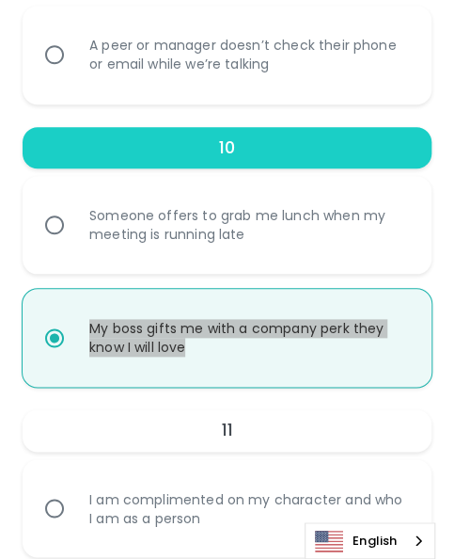
radio input "false"
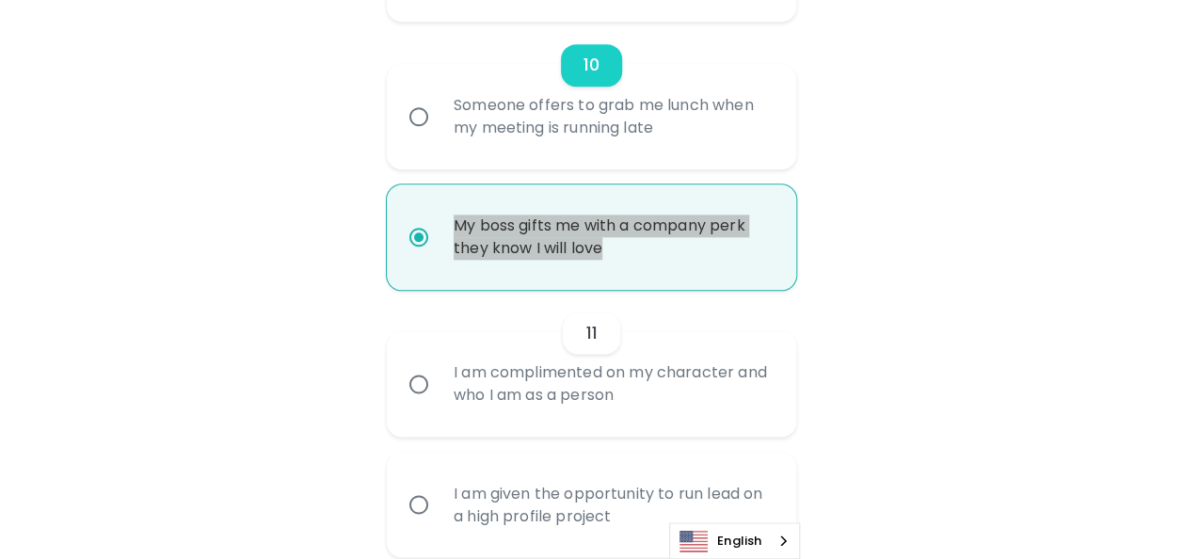
scroll to position [2668, 0]
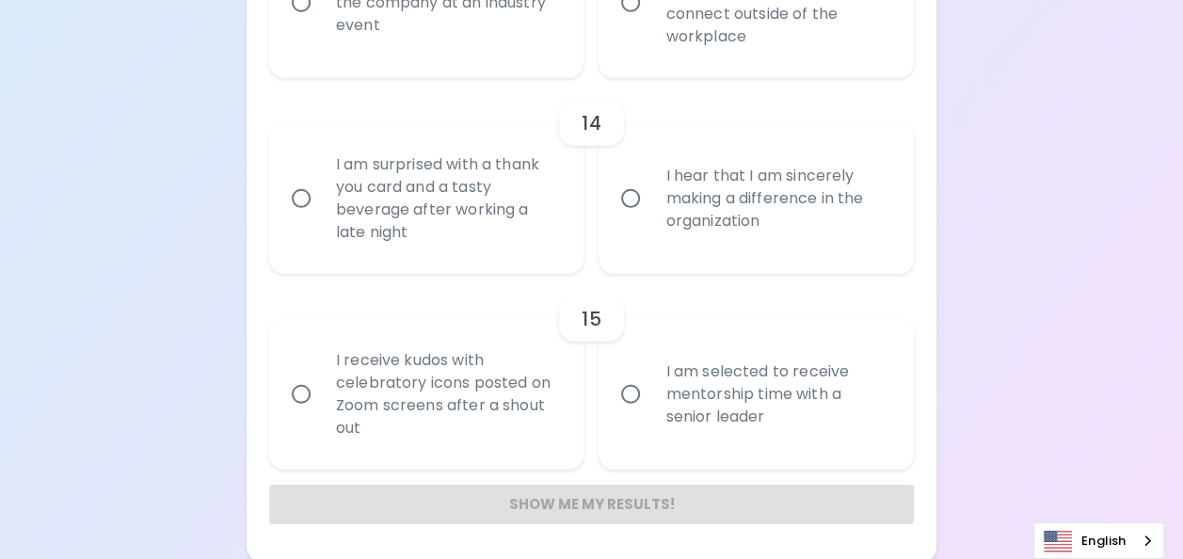
radio input "false"
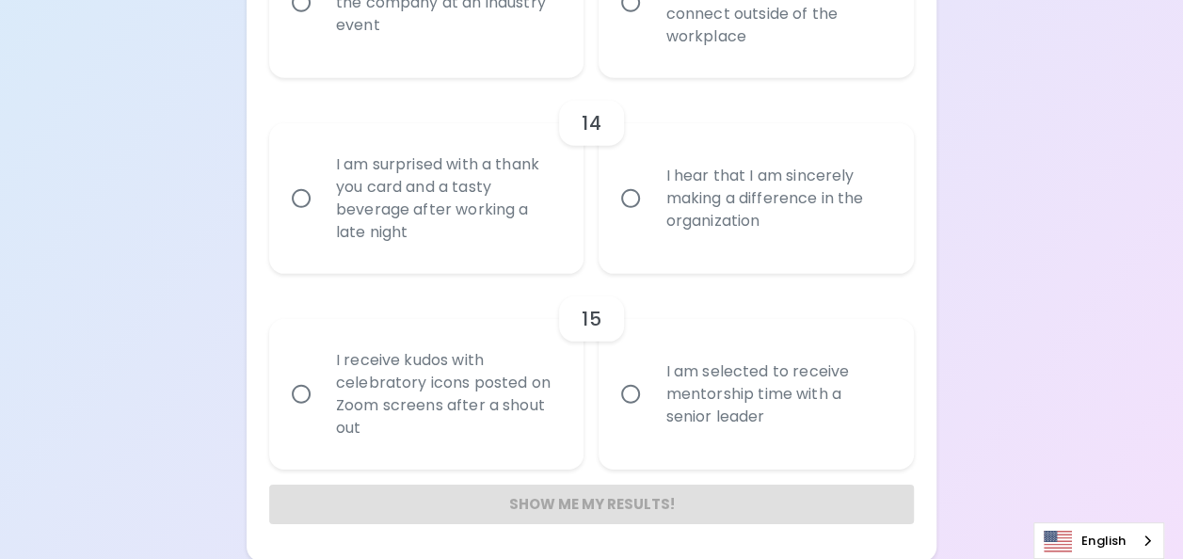
radio input "false"
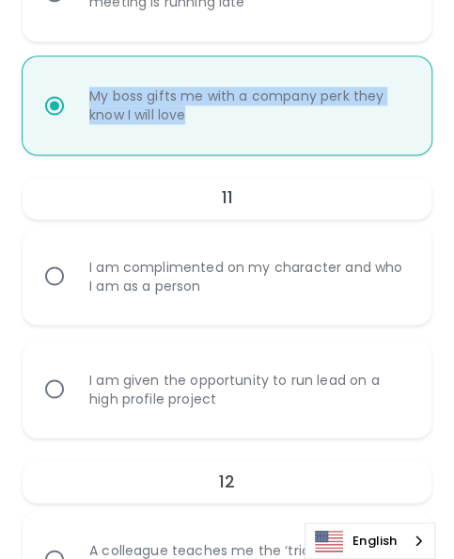
scroll to position [3132, 0]
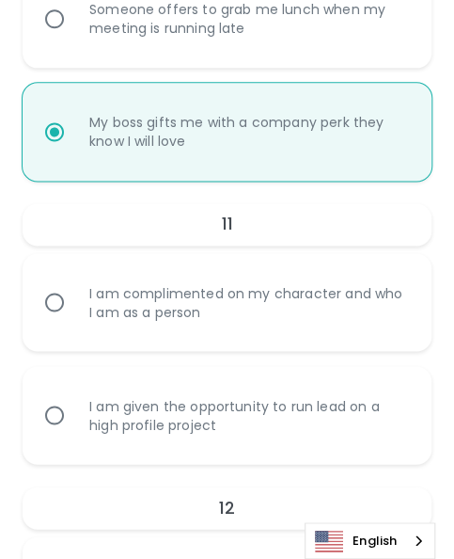
click at [79, 288] on div "I am complimented on my character and who I am as a person" at bounding box center [247, 302] width 347 height 83
click at [74, 288] on input "I am complimented on my character and who I am as a person" at bounding box center [55, 302] width 40 height 40
radio input "false"
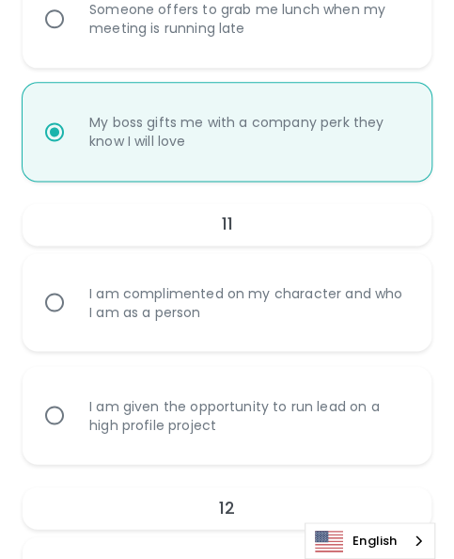
radio input "false"
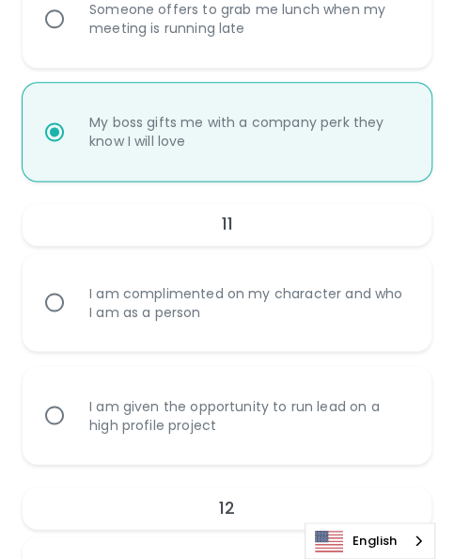
radio input "false"
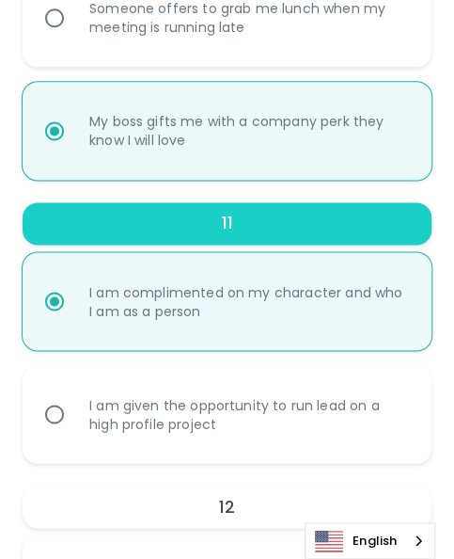
scroll to position [3282, 0]
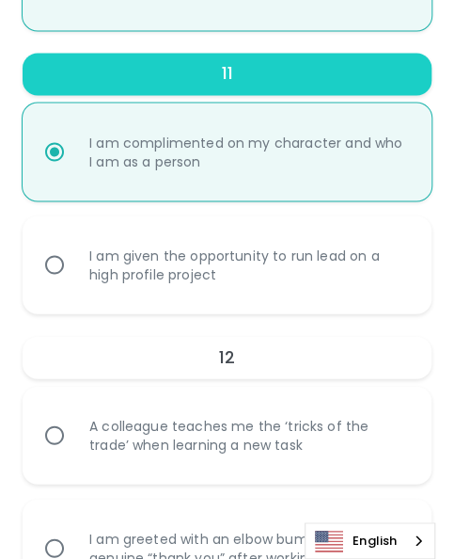
radio input "true"
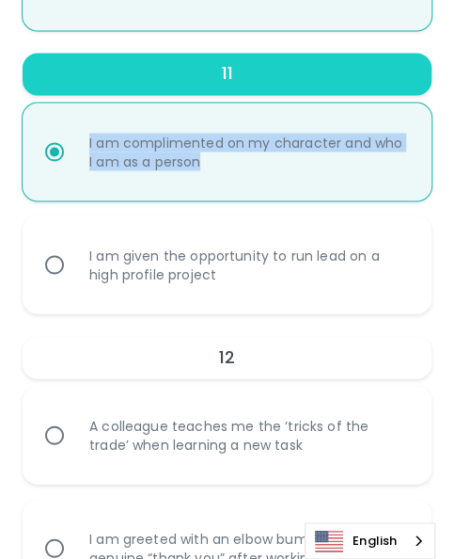
drag, startPoint x: 85, startPoint y: 134, endPoint x: 277, endPoint y: 179, distance: 197.2
click at [277, 179] on div "I am complimented on my character and who I am as a person" at bounding box center [247, 151] width 347 height 83
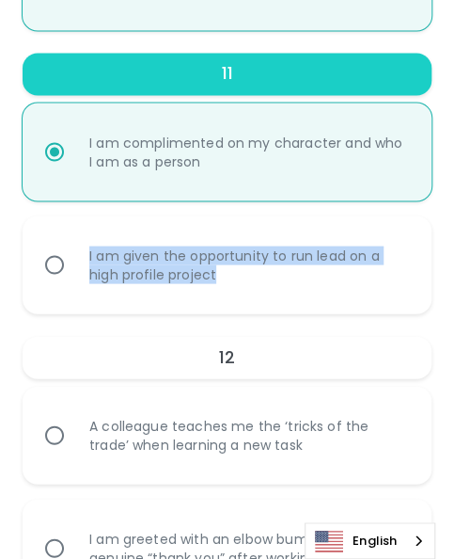
drag, startPoint x: 85, startPoint y: 250, endPoint x: 262, endPoint y: 289, distance: 181.0
click at [262, 289] on div "I am given the opportunity to run lead on a high profile project" at bounding box center [247, 264] width 347 height 83
click at [51, 256] on input "I am given the opportunity to run lead on a high profile project" at bounding box center [55, 265] width 40 height 40
radio input "false"
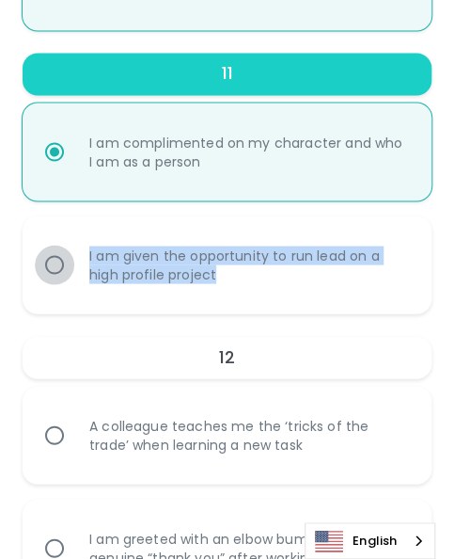
radio input "false"
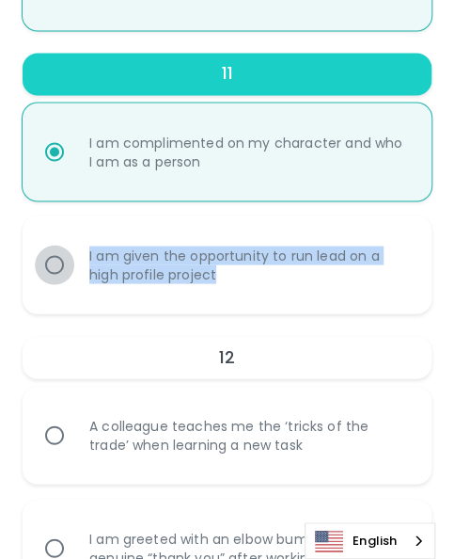
radio input "false"
radio input "true"
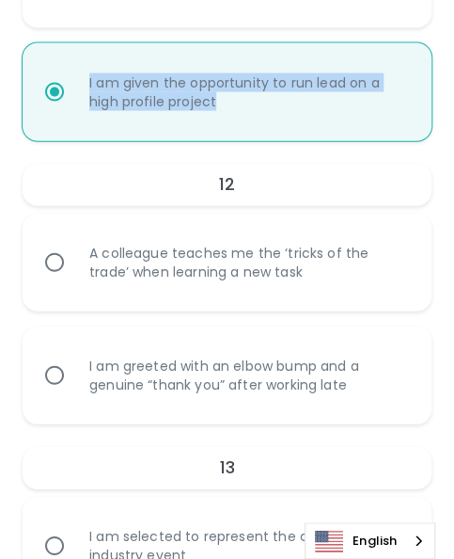
scroll to position [3471, 0]
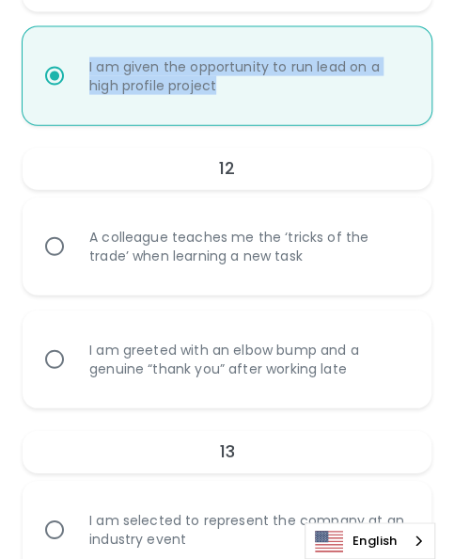
radio input "true"
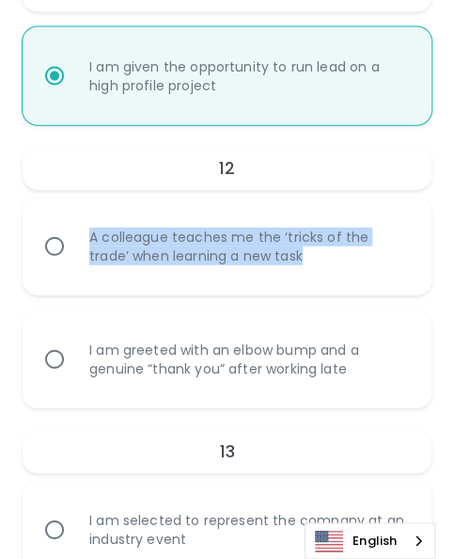
drag, startPoint x: 86, startPoint y: 229, endPoint x: 278, endPoint y: 268, distance: 195.9
click at [278, 268] on div "A colleague teaches me the ‘tricks of the trade’ when learning a new task" at bounding box center [247, 246] width 347 height 83
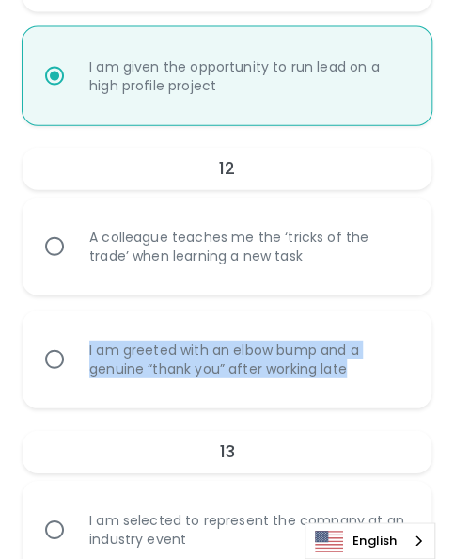
drag, startPoint x: 87, startPoint y: 339, endPoint x: 361, endPoint y: 385, distance: 278.6
click at [361, 385] on div "I am greeted with an elbow bump and a genuine “thank you” after working late" at bounding box center [247, 359] width 347 height 83
click at [53, 358] on input "I am greeted with an elbow bump and a genuine “thank you” after working late" at bounding box center [55, 360] width 40 height 40
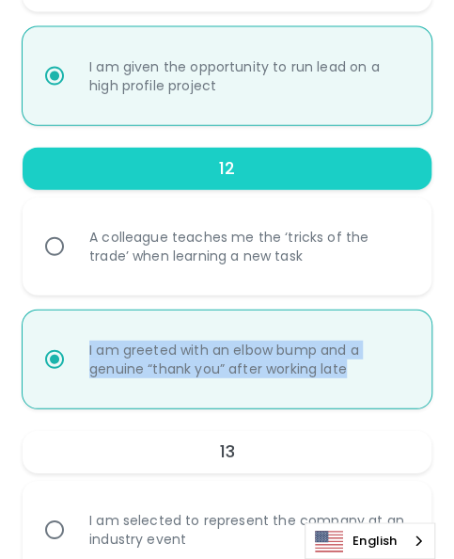
radio input "false"
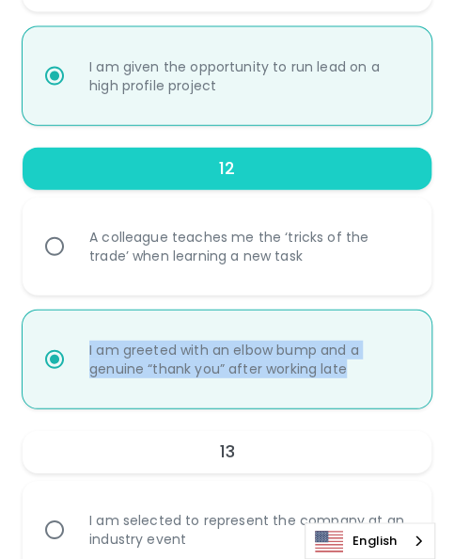
radio input "false"
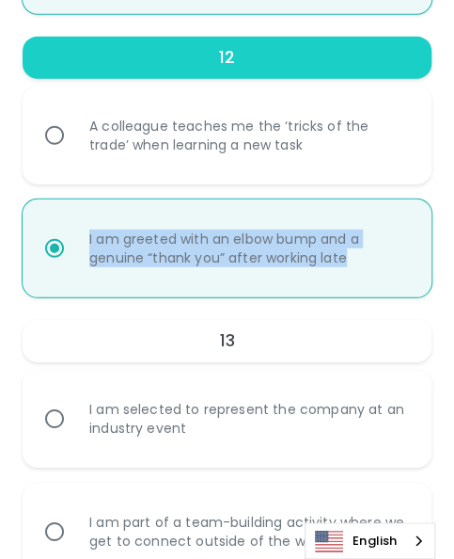
scroll to position [3621, 0]
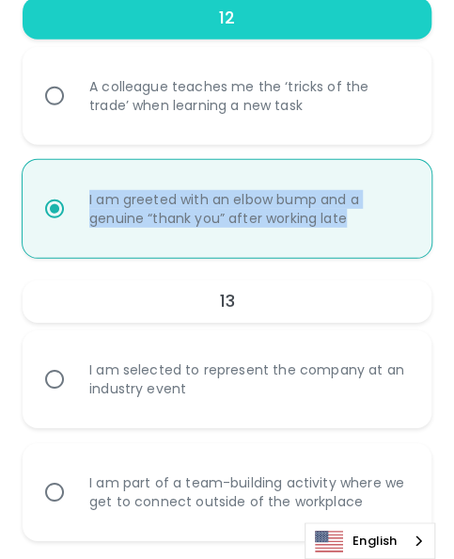
radio input "true"
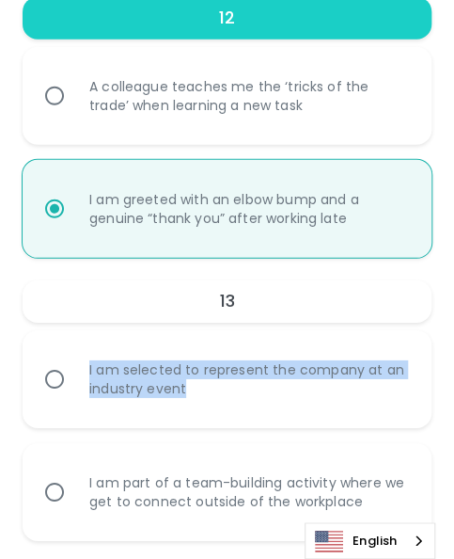
drag, startPoint x: 87, startPoint y: 362, endPoint x: 235, endPoint y: 405, distance: 154.6
click at [235, 405] on div "I am selected to represent the company at an industry event" at bounding box center [247, 379] width 347 height 83
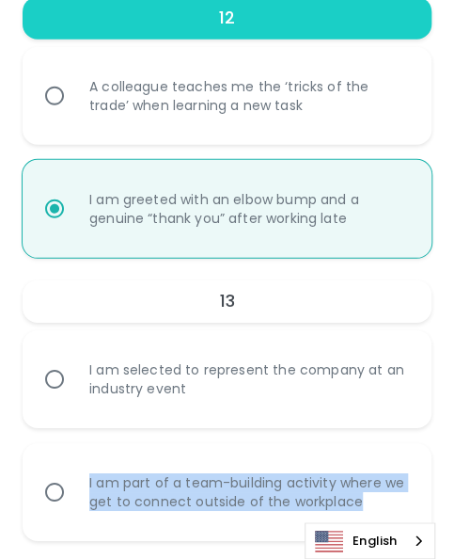
drag, startPoint x: 81, startPoint y: 473, endPoint x: 374, endPoint y: 511, distance: 295.9
click at [374, 511] on div "I am part of a team-building activity where we get to connect outside of the wo…" at bounding box center [247, 492] width 347 height 83
click at [48, 489] on input "I am part of a team-building activity where we get to connect outside of the wo…" at bounding box center [55, 492] width 40 height 40
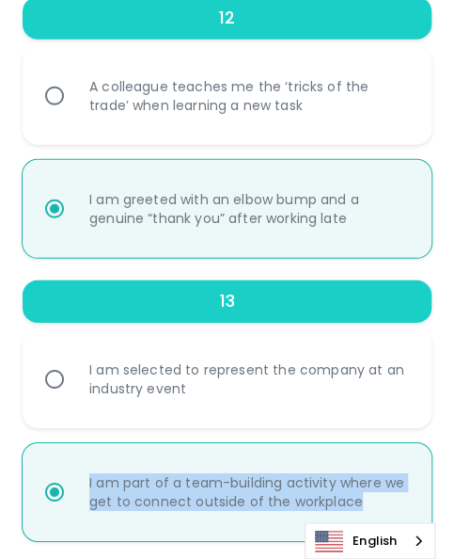
radio input "false"
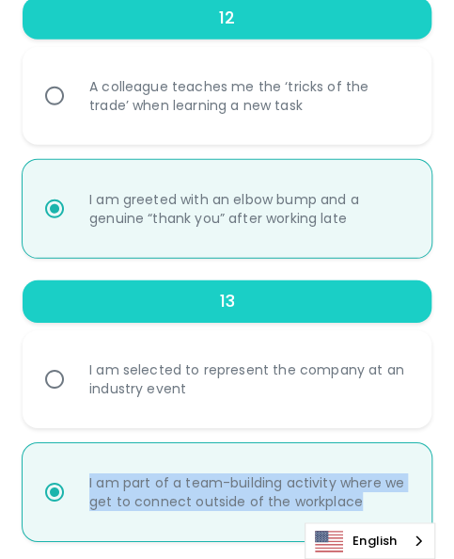
radio input "false"
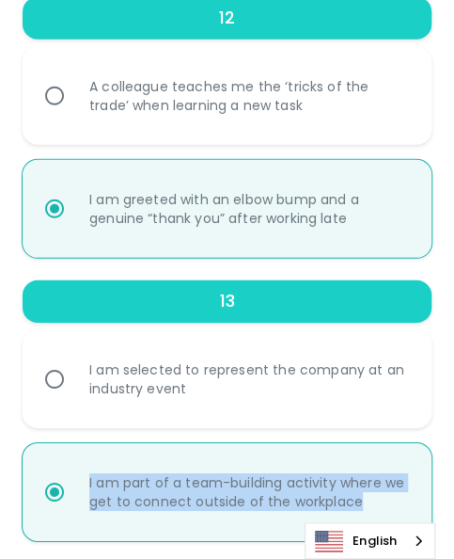
radio input "false"
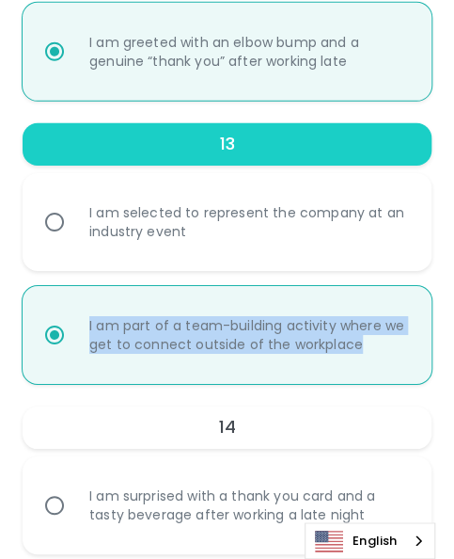
scroll to position [3960, 0]
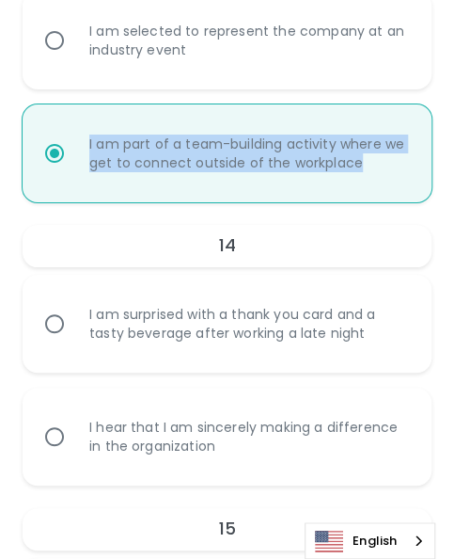
radio input "true"
drag, startPoint x: 73, startPoint y: 305, endPoint x: 113, endPoint y: 400, distance: 102.9
click at [166, 434] on div "I am surprised with a thank you card and a tasty beverage after working a late …" at bounding box center [220, 373] width 424 height 226
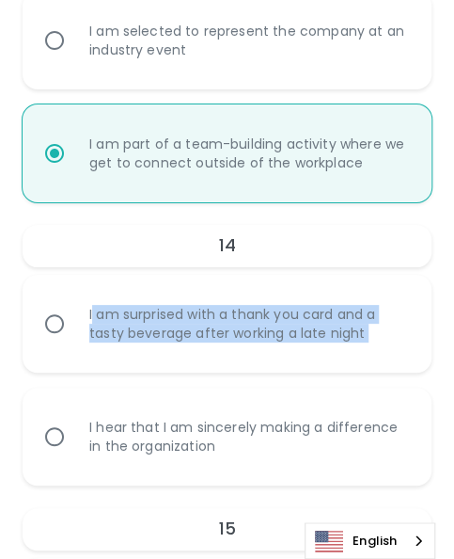
drag, startPoint x: 92, startPoint y: 310, endPoint x: 111, endPoint y: 379, distance: 71.2
click at [111, 379] on div "I am surprised with a thank you card and a tasty beverage after working a late …" at bounding box center [220, 373] width 424 height 226
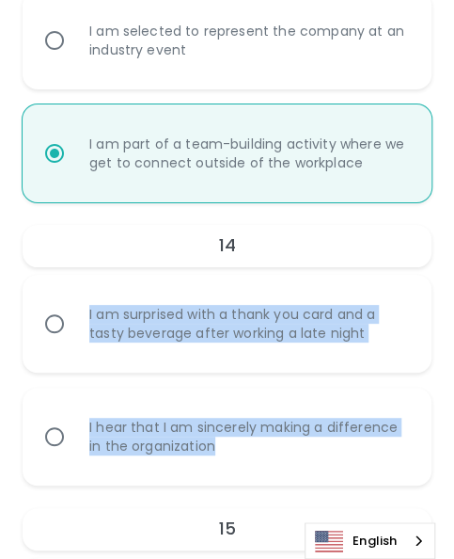
drag, startPoint x: 111, startPoint y: 379, endPoint x: 294, endPoint y: 464, distance: 201.2
click at [294, 464] on div "I am surprised with a thank you card and a tasty beverage after working a late …" at bounding box center [220, 373] width 424 height 226
click at [59, 427] on input "I hear that I am sincerely making a difference in the organization" at bounding box center [55, 437] width 40 height 40
radio input "false"
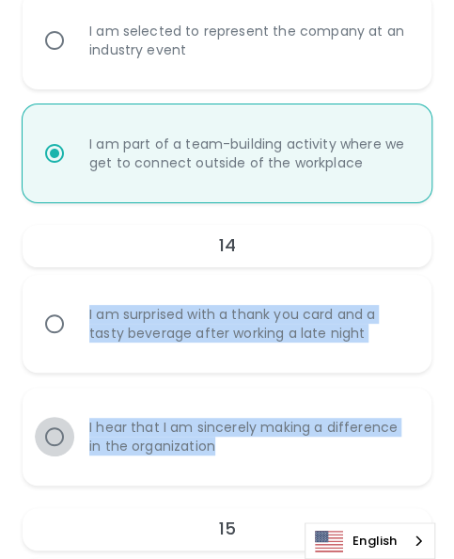
radio input "false"
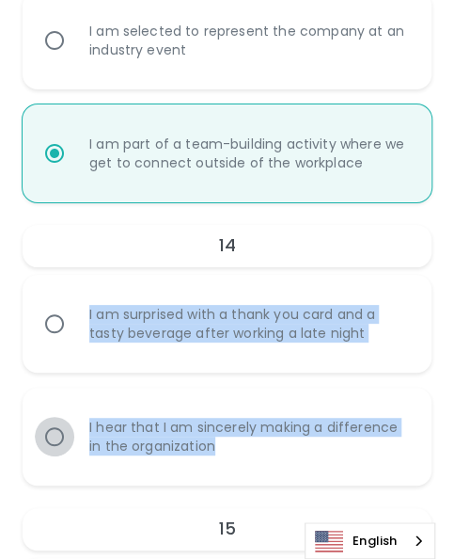
radio input "false"
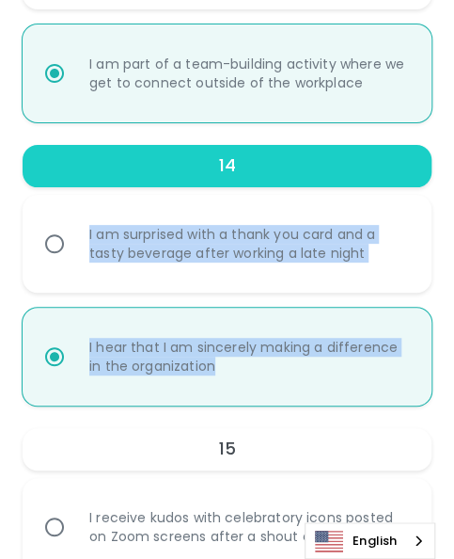
scroll to position [4110, 0]
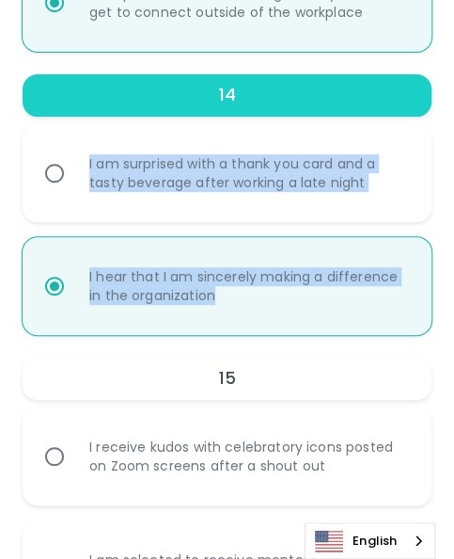
radio input "true"
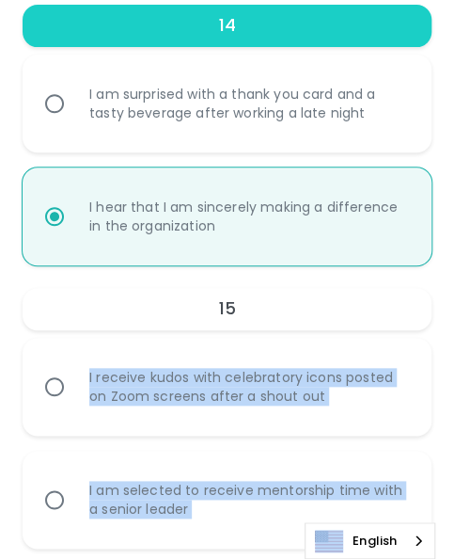
scroll to position [4185, 0]
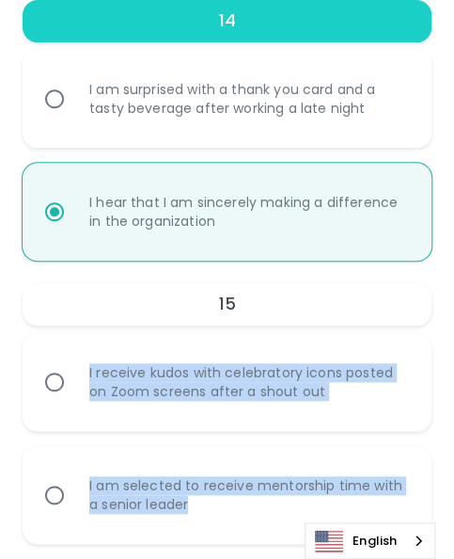
drag, startPoint x: 83, startPoint y: 437, endPoint x: 233, endPoint y: 515, distance: 169.6
click at [233, 515] on div "I receive kudos with celebratory icons posted on Zoom screens after a shout out…" at bounding box center [220, 431] width 424 height 226
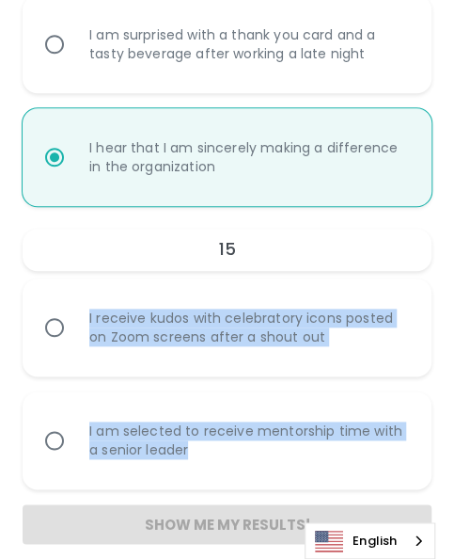
scroll to position [4261, 0]
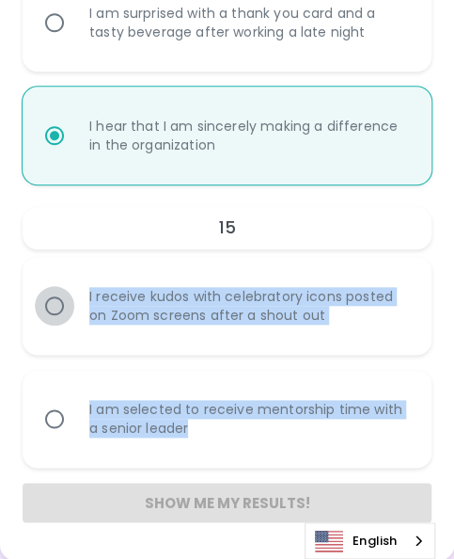
click at [56, 307] on input "I receive kudos with celebratory icons posted on Zoom screens after a shout out" at bounding box center [55, 306] width 40 height 40
radio input "false"
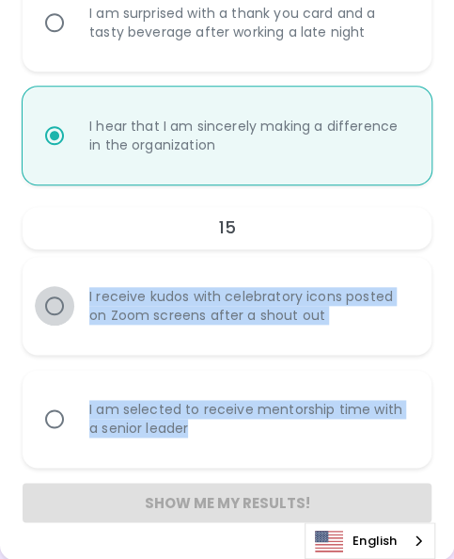
radio input "false"
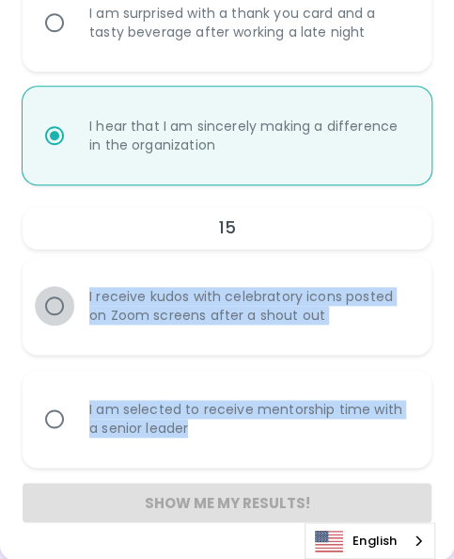
radio input "false"
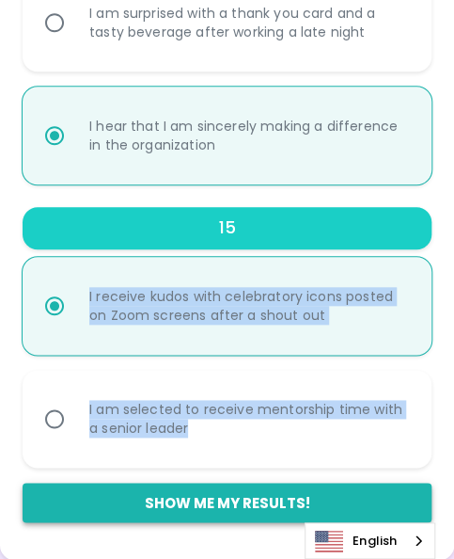
radio input "true"
click at [277, 503] on button "Show me my results!" at bounding box center [227, 503] width 409 height 40
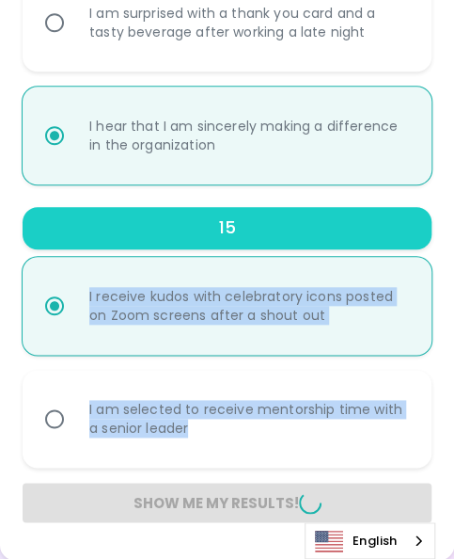
radio input "false"
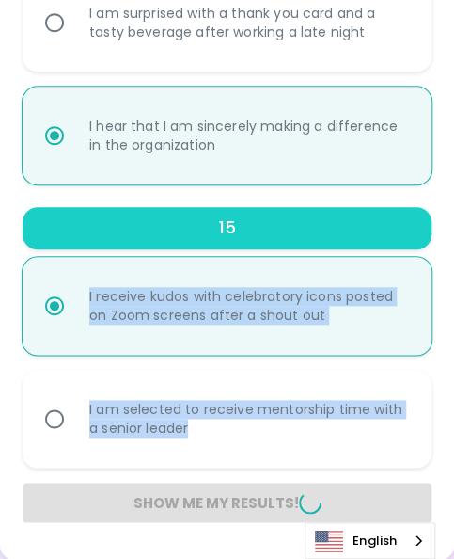
radio input "false"
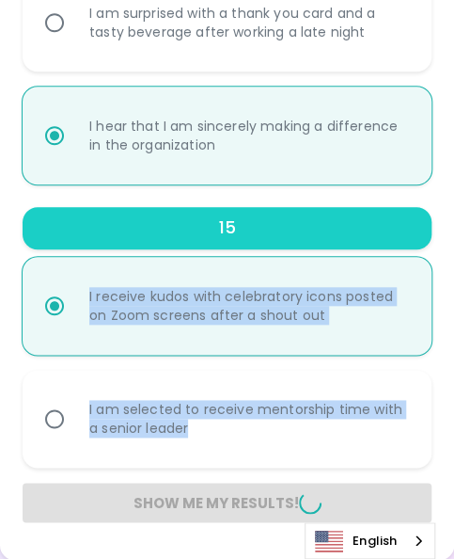
radio input "false"
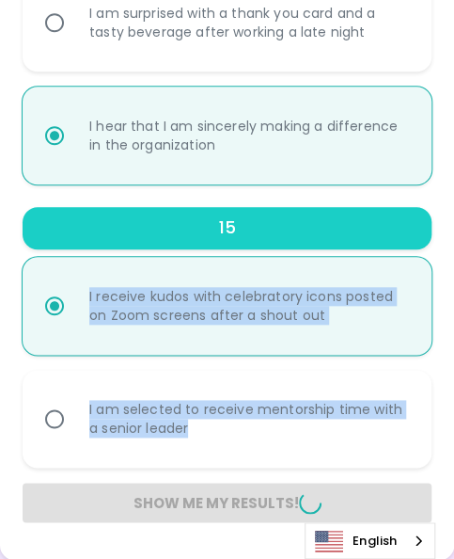
radio input "false"
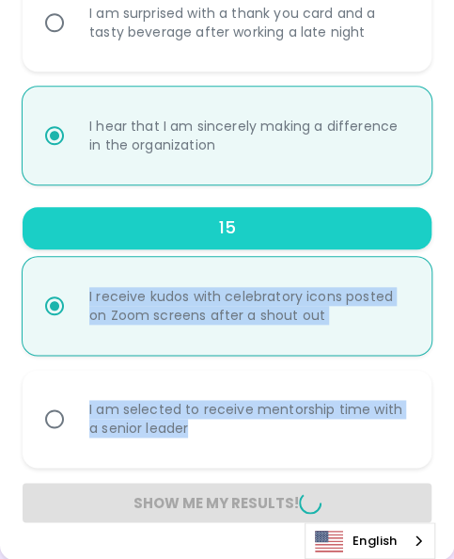
radio input "false"
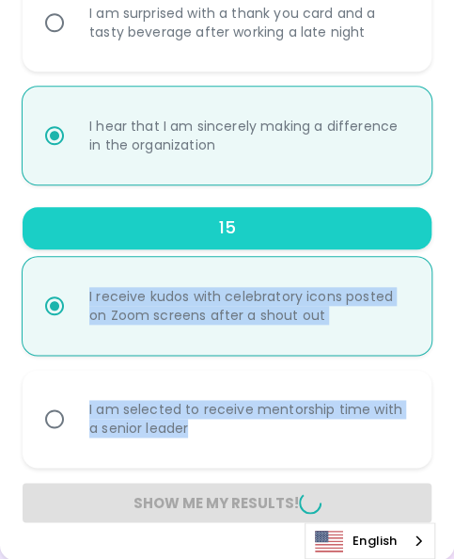
radio input "false"
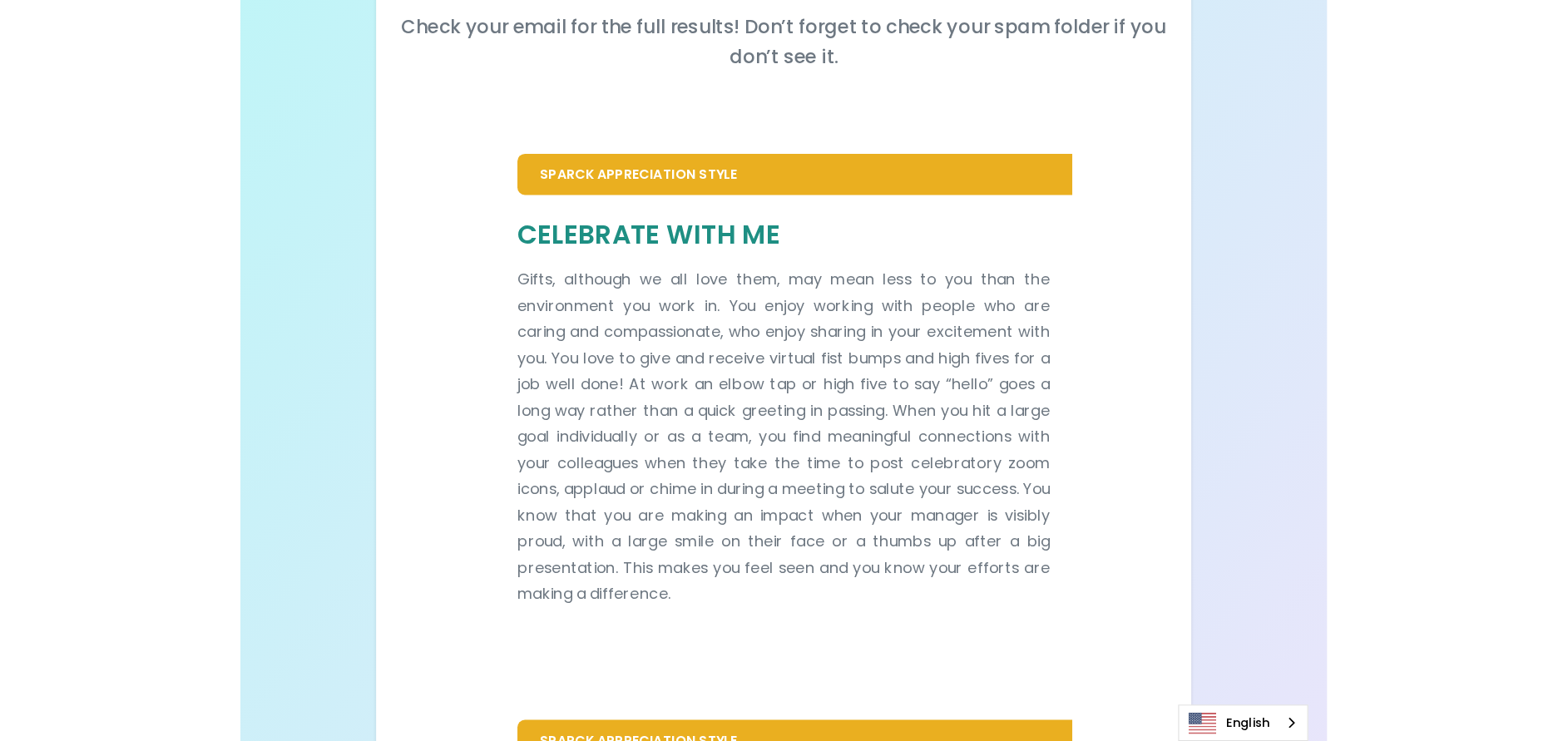
scroll to position [249, 0]
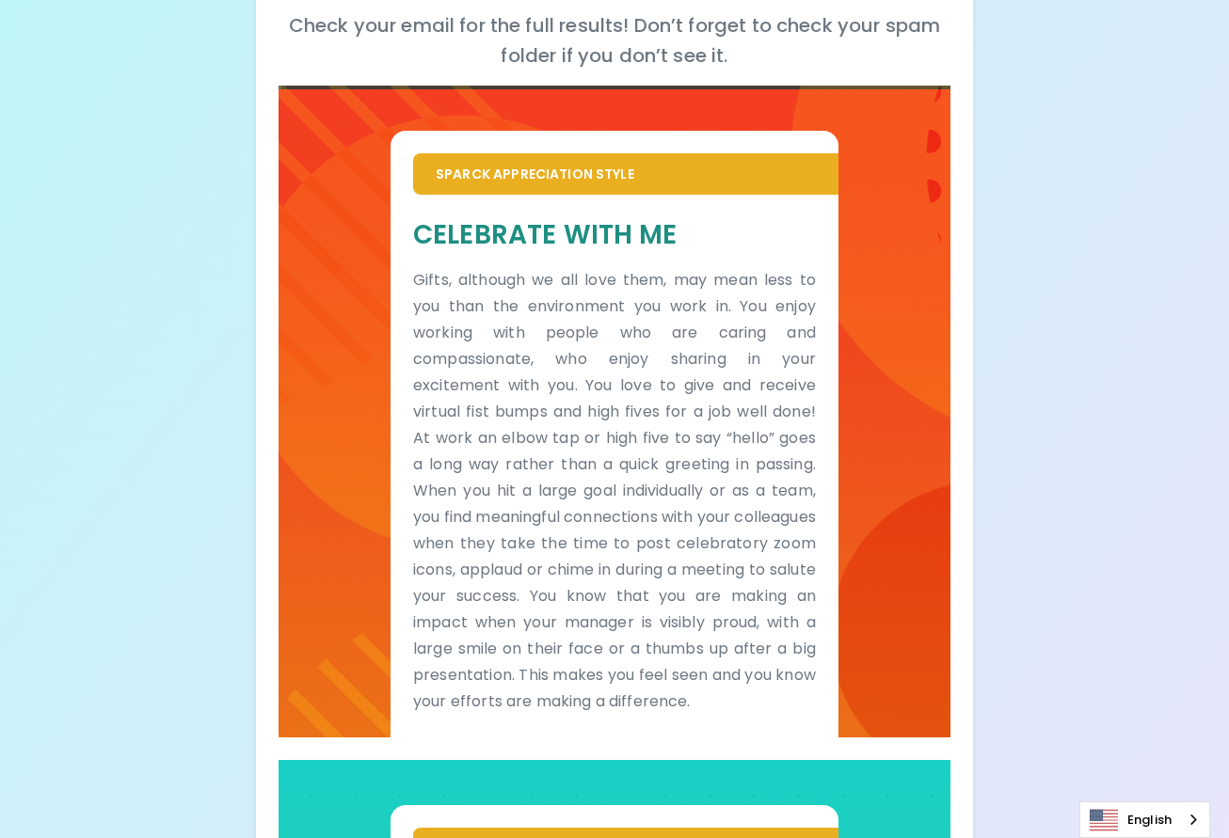
drag, startPoint x: 828, startPoint y: 76, endPoint x: 1036, endPoint y: 485, distance: 458.2
click at [1036, 485] on div "Your Sparck Appreciation Style Results Check your email for the full results! D…" at bounding box center [614, 648] width 1229 height 1861
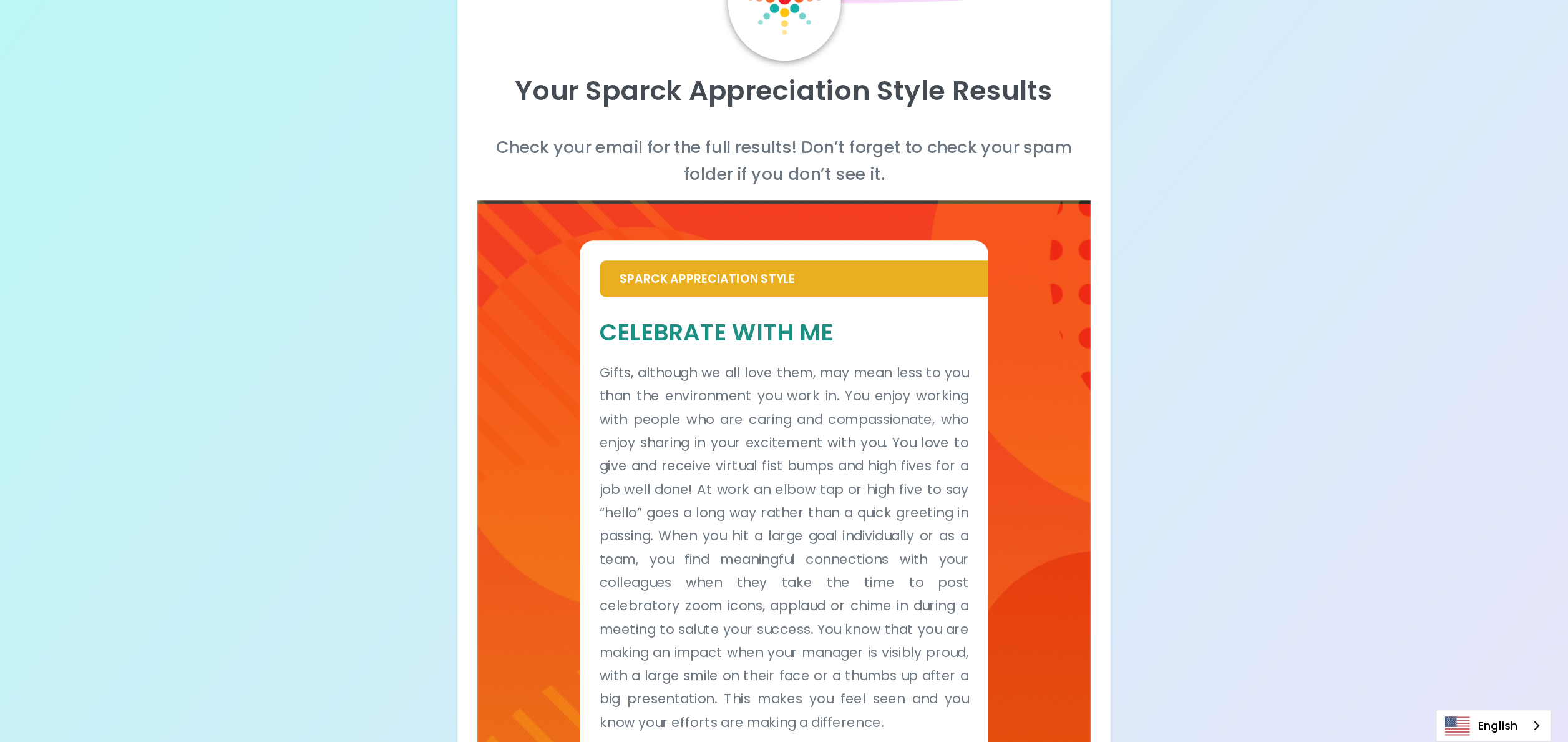
scroll to position [0, 0]
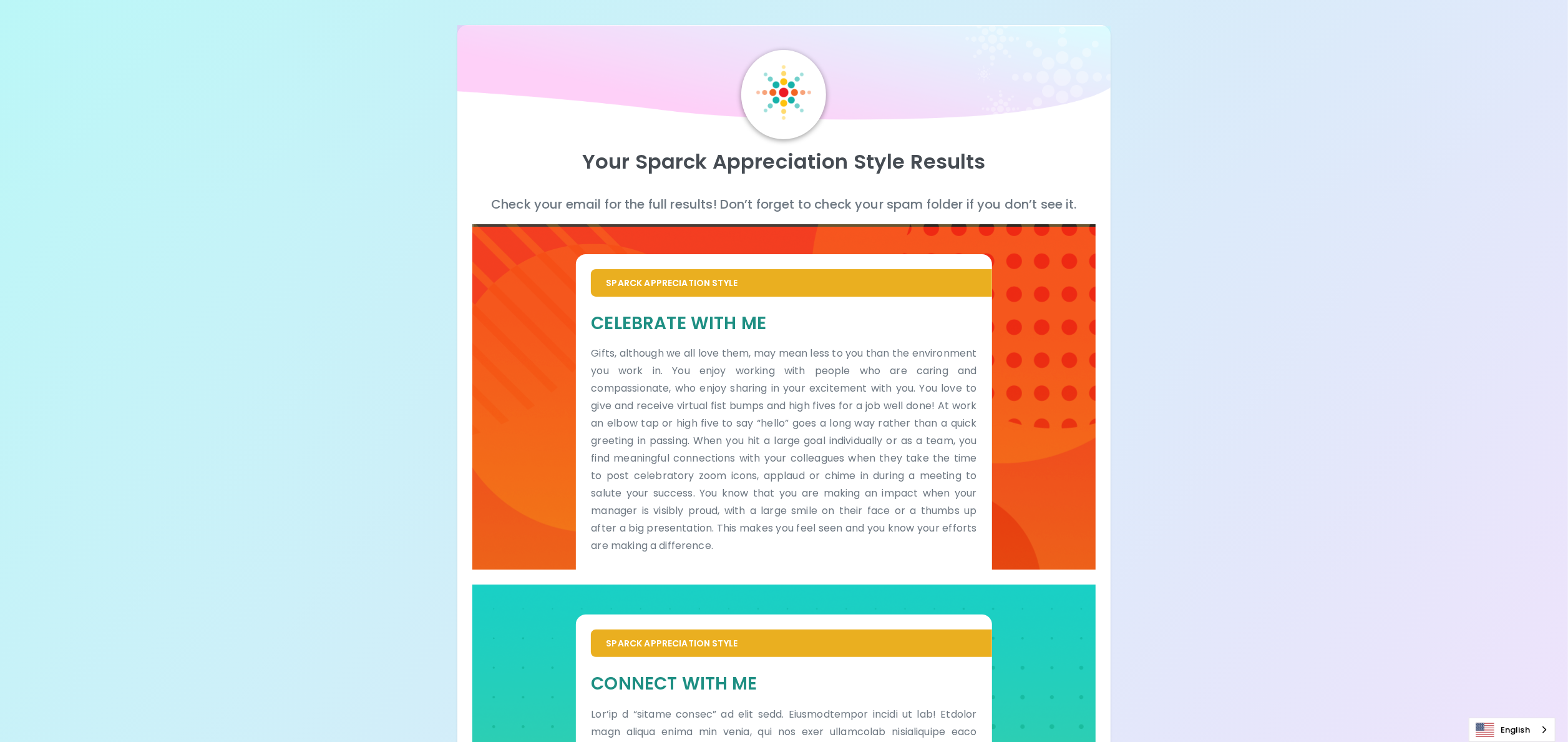
drag, startPoint x: 1018, startPoint y: 2, endPoint x: 229, endPoint y: 265, distance: 831.7
click at [229, 265] on div "Your Sparck Appreciation Style Results Check your email for the full results! D…" at bounding box center [784, 502] width 1568 height 1005
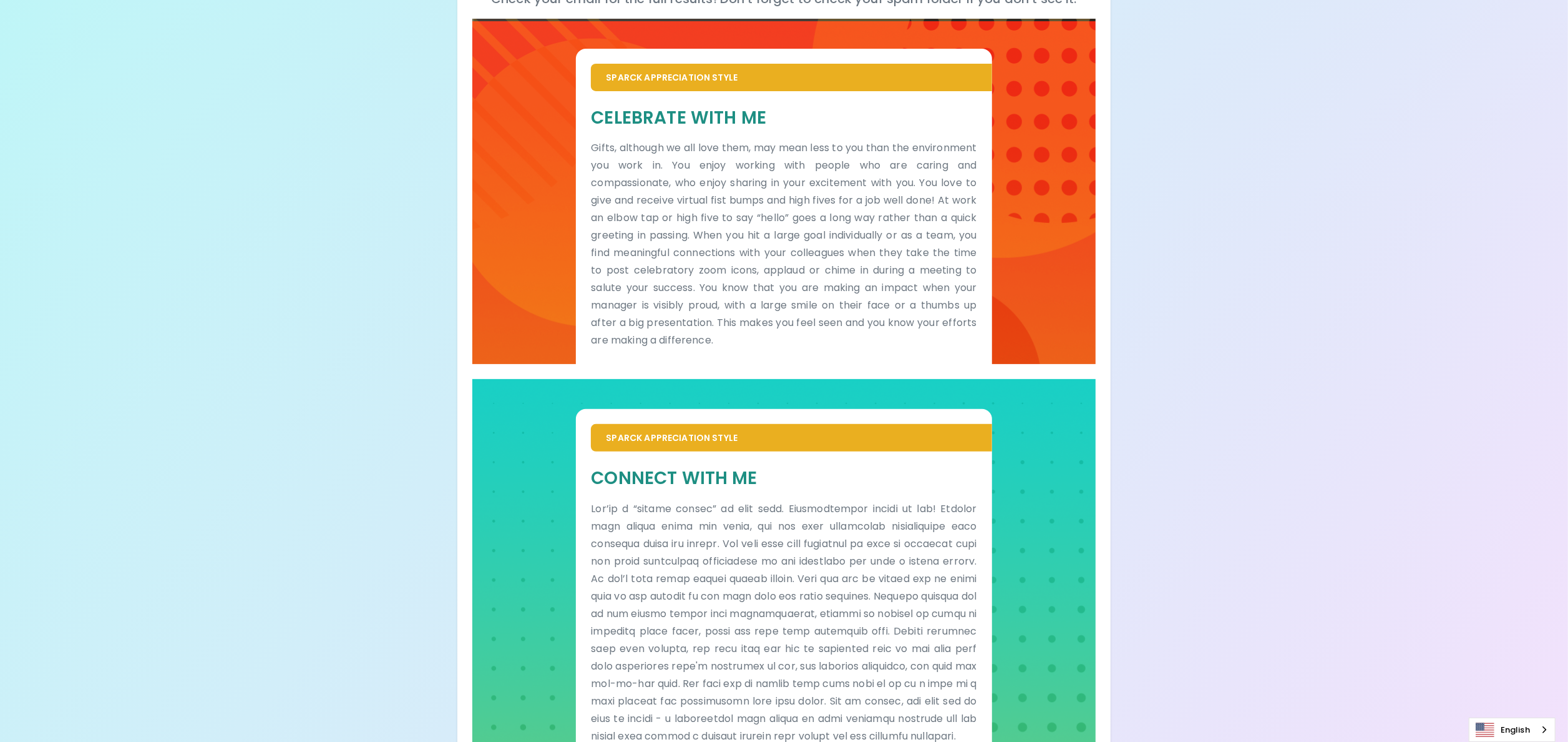
scroll to position [155, 0]
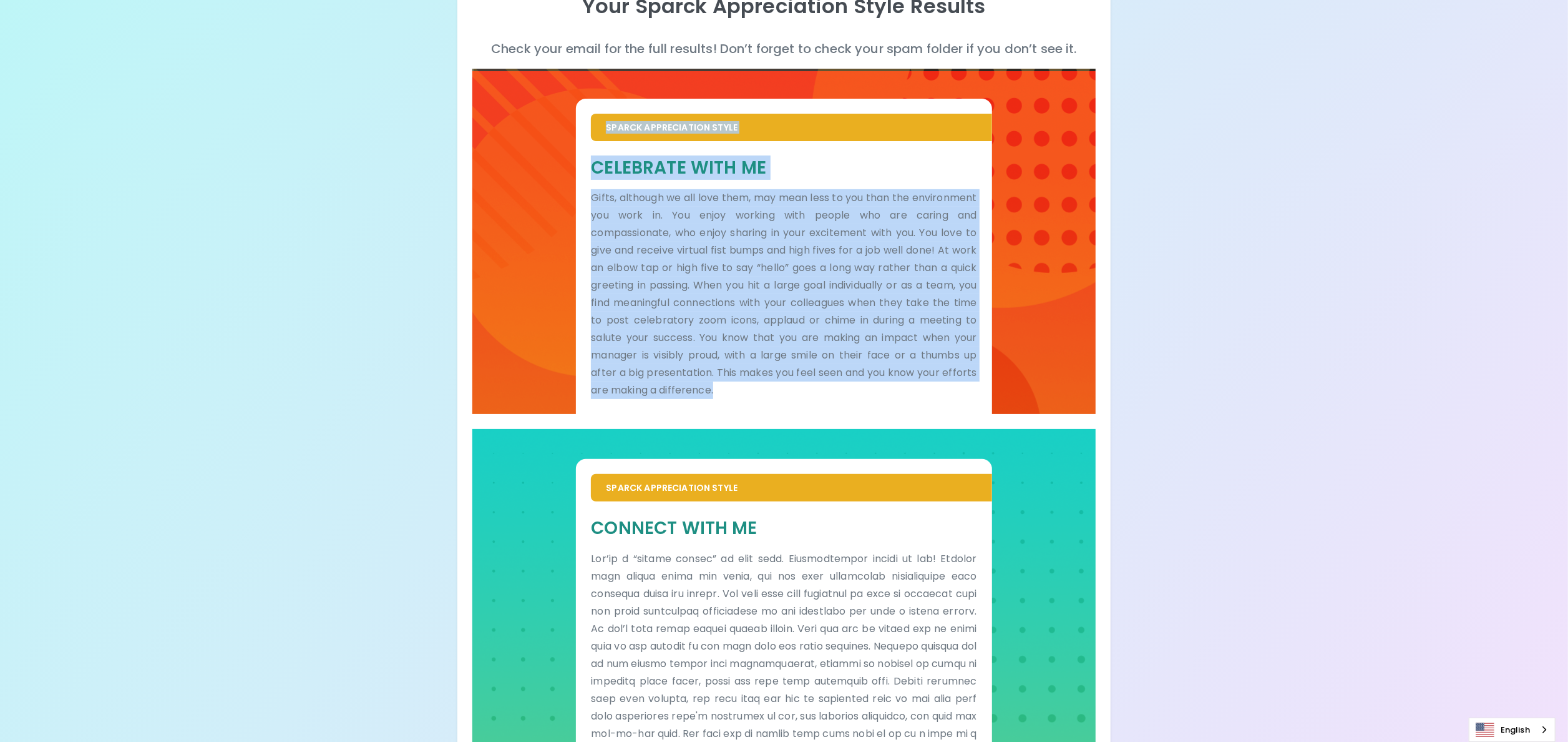
drag, startPoint x: 597, startPoint y: 119, endPoint x: 952, endPoint y: 407, distance: 457.1
click at [784, 370] on div "Sparck Appreciation Style Celebrate With Me Gifts, although we all love them, m…" at bounding box center [783, 256] width 416 height 315
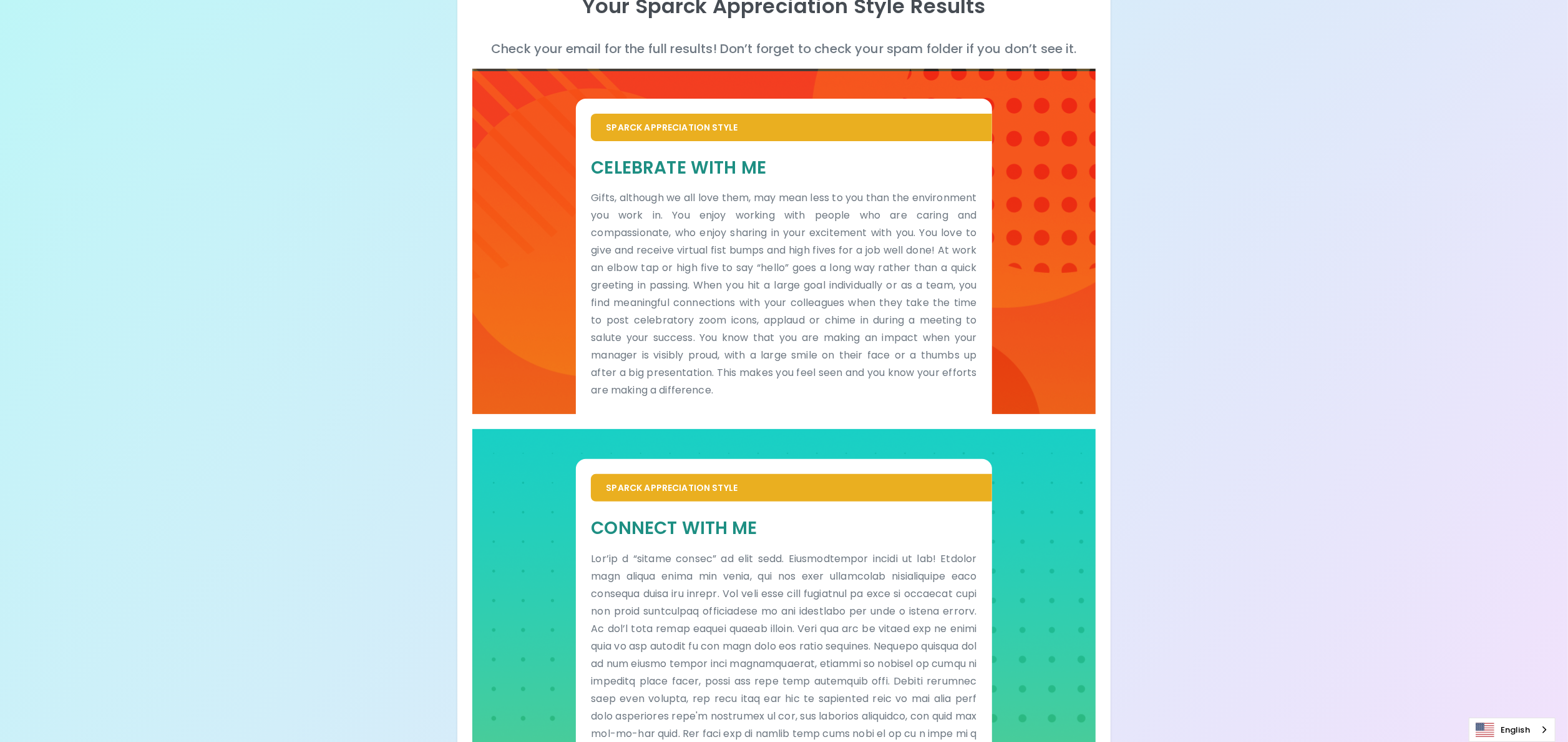
click at [784, 370] on div "Your Sparck Appreciation Style Results Check your email for the full results! D…" at bounding box center [784, 347] width 1568 height 1005
drag, startPoint x: 605, startPoint y: 125, endPoint x: 782, endPoint y: 121, distance: 177.0
click at [782, 121] on div "Sparck Appreciation Style" at bounding box center [791, 127] width 401 height 27
click at [784, 370] on div "Your Sparck Appreciation Style Results Check your email for the full results! D…" at bounding box center [784, 347] width 1568 height 1005
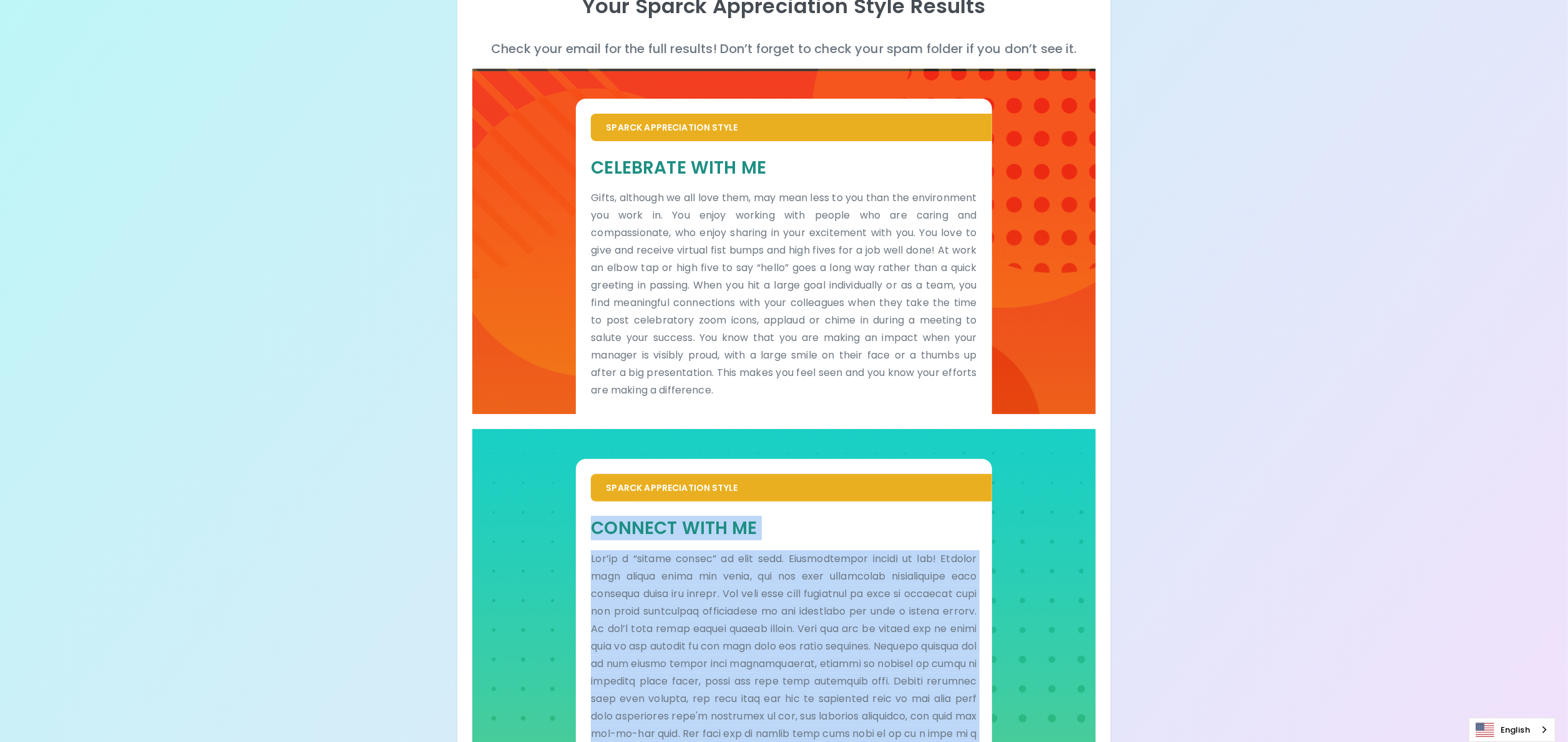
scroll to position [280, 0]
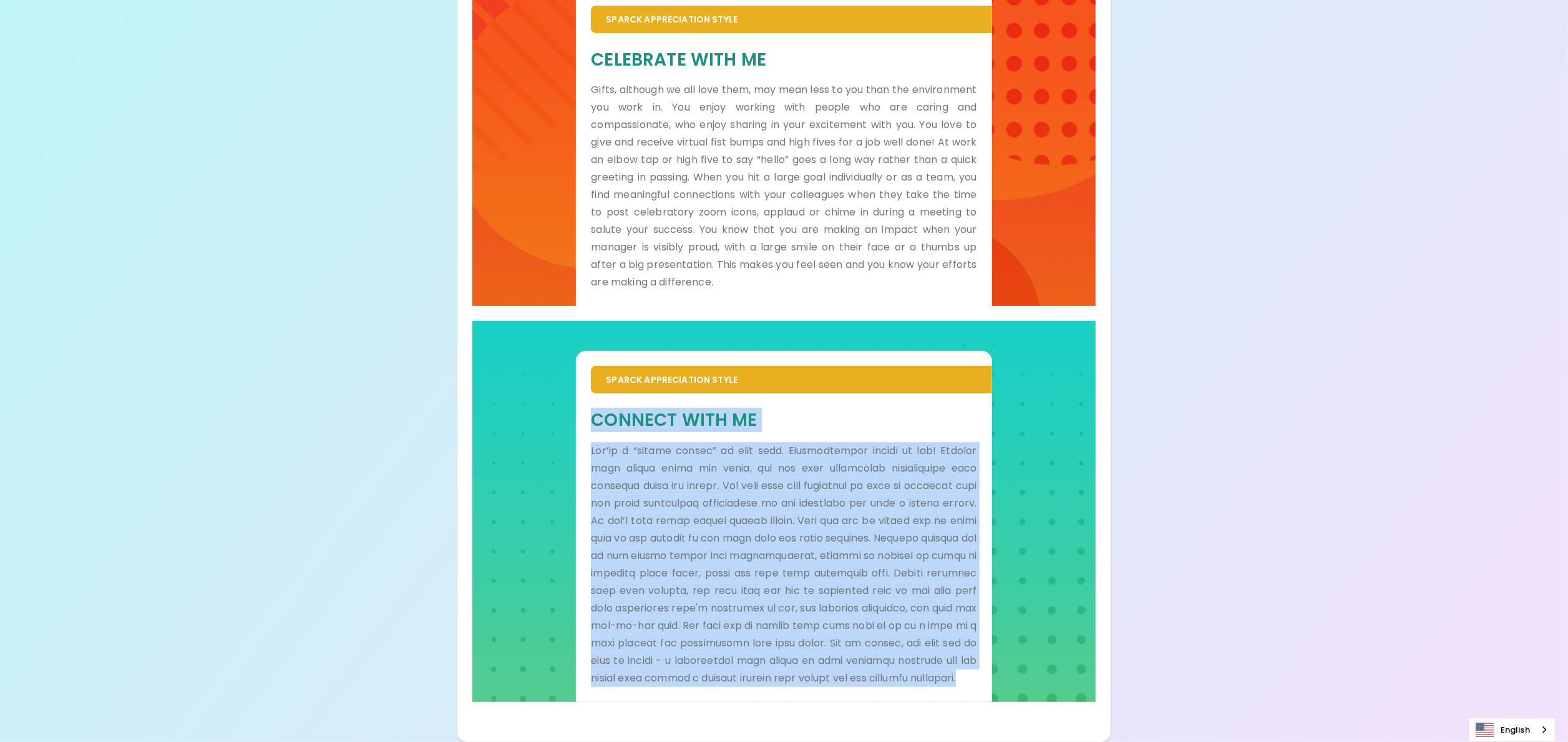
drag, startPoint x: 594, startPoint y: 526, endPoint x: 962, endPoint y: 682, distance: 399.7
click at [784, 370] on div "Connect With Me" at bounding box center [783, 547] width 385 height 278
click at [603, 370] on h5 "Connect With Me" at bounding box center [783, 419] width 385 height 23
drag, startPoint x: 589, startPoint y: 401, endPoint x: 945, endPoint y: 680, distance: 452.3
click at [784, 370] on div "Connect With Me" at bounding box center [783, 548] width 416 height 308
